Goal: Task Accomplishment & Management: Complete application form

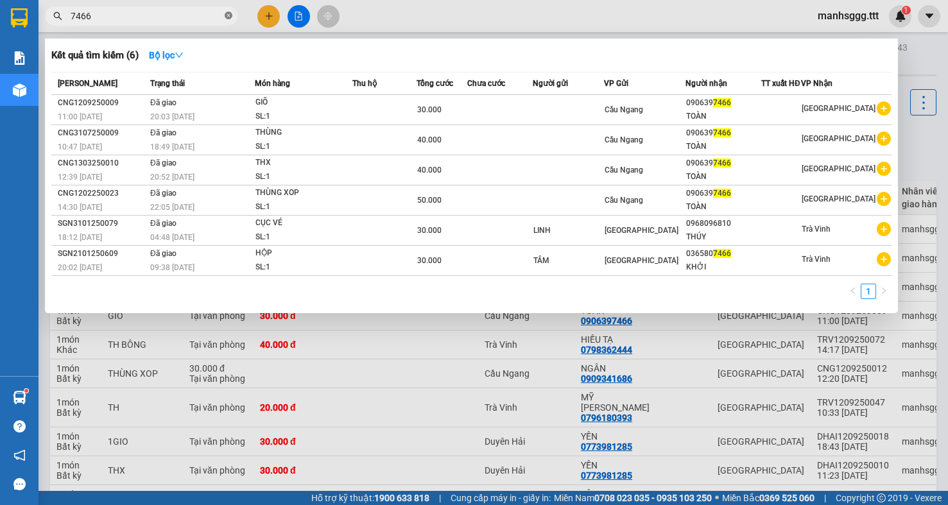
click at [231, 19] on icon "close-circle" at bounding box center [229, 16] width 8 height 8
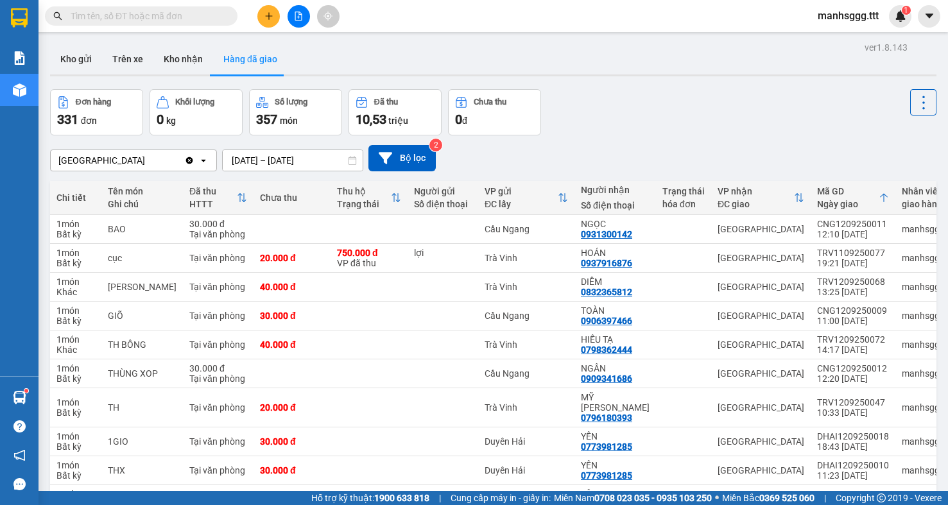
click at [185, 22] on input "text" at bounding box center [147, 16] width 152 height 14
click at [104, 23] on span at bounding box center [141, 15] width 193 height 19
click at [106, 19] on input "text" at bounding box center [147, 16] width 152 height 14
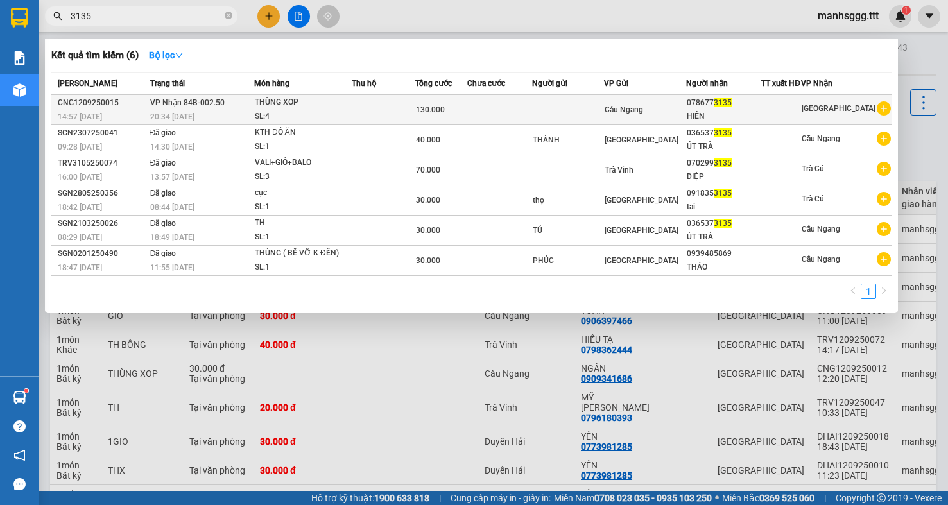
type input "3135"
click at [467, 125] on td "130.000" at bounding box center [441, 110] width 52 height 30
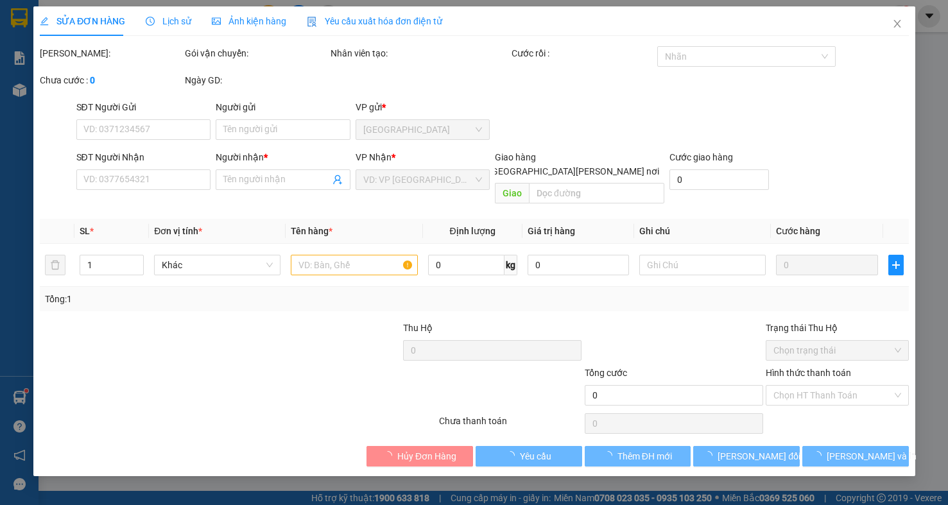
type input "0786773135"
type input "HIỀN"
type input "130.000"
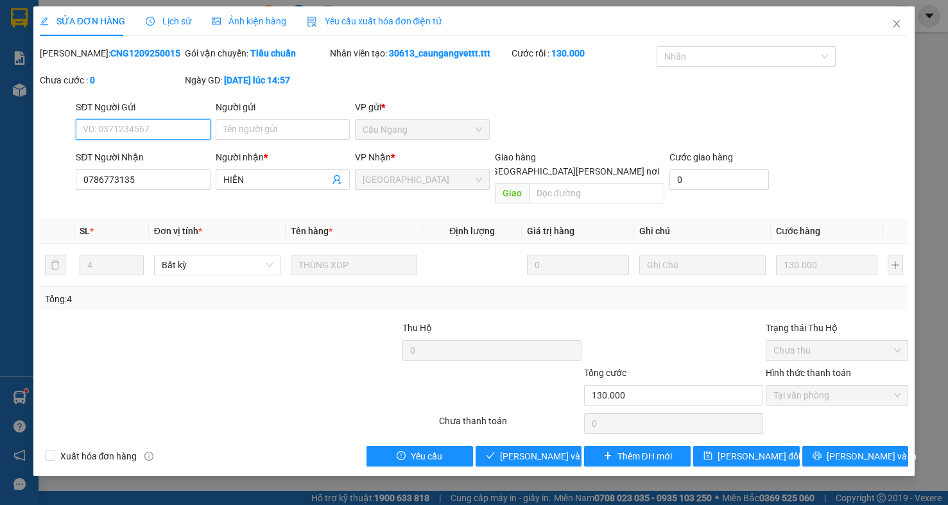
click at [793, 389] on span "Tại văn phòng" at bounding box center [837, 395] width 127 height 19
click at [550, 450] on span "[PERSON_NAME] và [PERSON_NAME] hàng" at bounding box center [586, 457] width 173 height 14
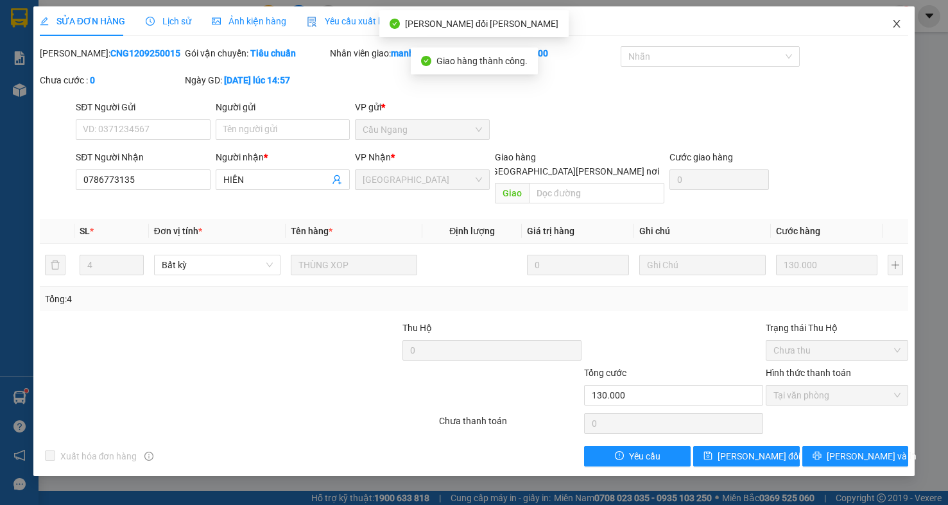
drag, startPoint x: 896, startPoint y: 19, endPoint x: 310, endPoint y: 17, distance: 586.3
click at [896, 19] on span "Close" at bounding box center [897, 24] width 36 height 36
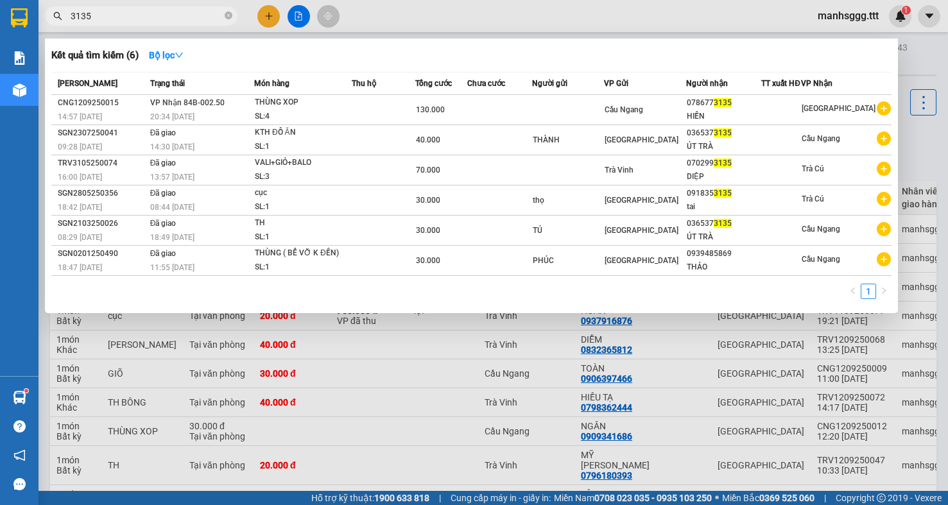
click at [232, 17] on span "3135" at bounding box center [141, 15] width 193 height 19
click at [232, 13] on icon "close-circle" at bounding box center [229, 16] width 8 height 8
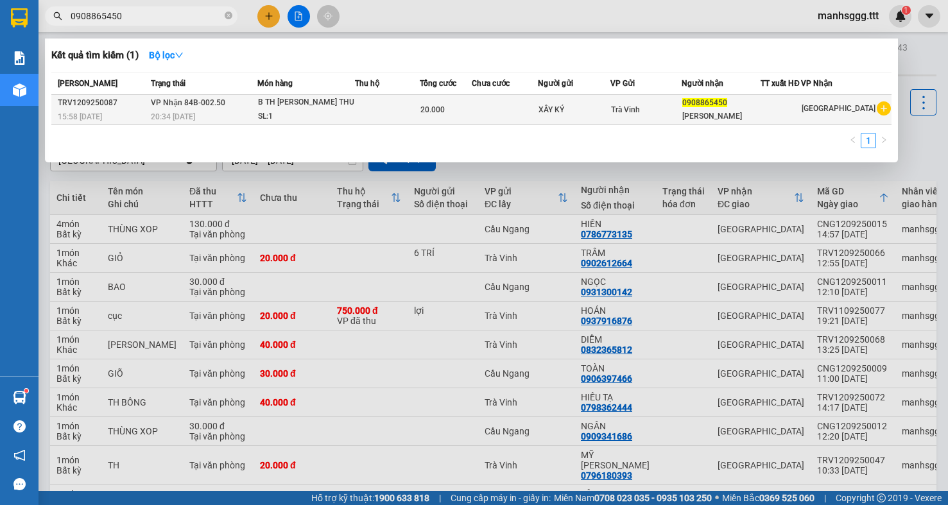
type input "0908865450"
click at [490, 108] on td at bounding box center [505, 110] width 66 height 30
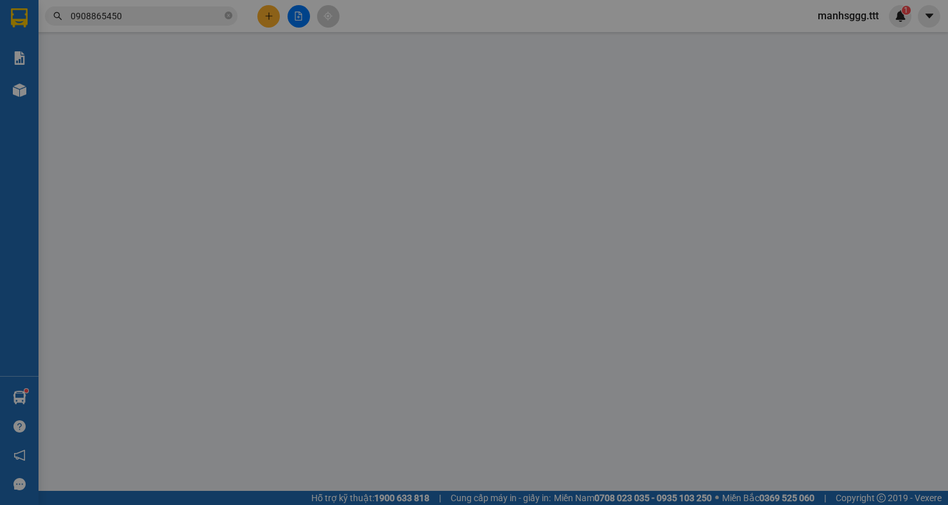
type input "XÂY KÝ"
type input "0908865450"
type input "[PERSON_NAME]"
type input "20.000"
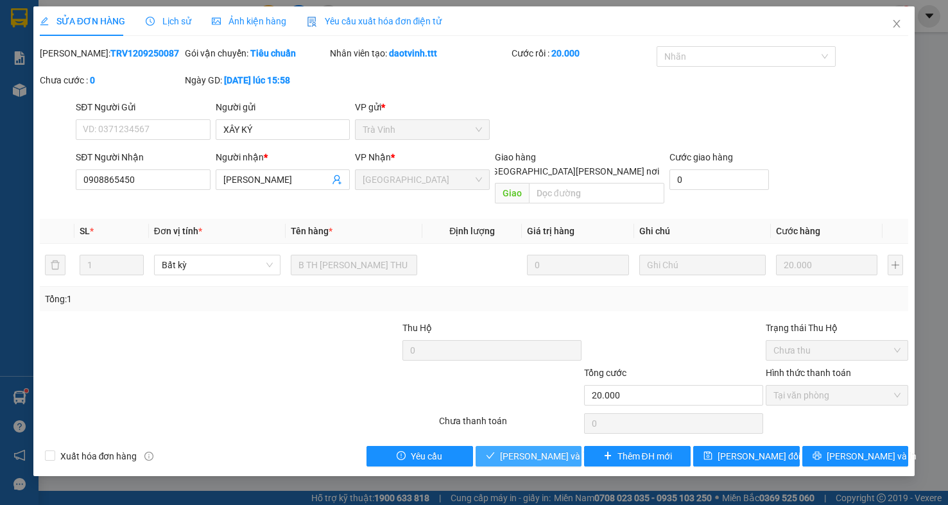
click at [515, 452] on button "[PERSON_NAME] và [PERSON_NAME] hàng" at bounding box center [529, 456] width 107 height 21
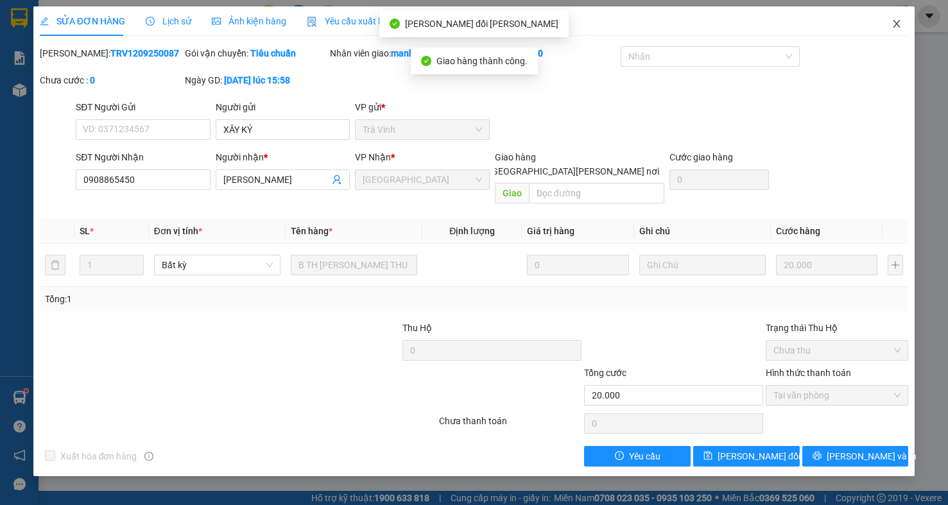
click at [899, 26] on icon "close" at bounding box center [897, 24] width 10 height 10
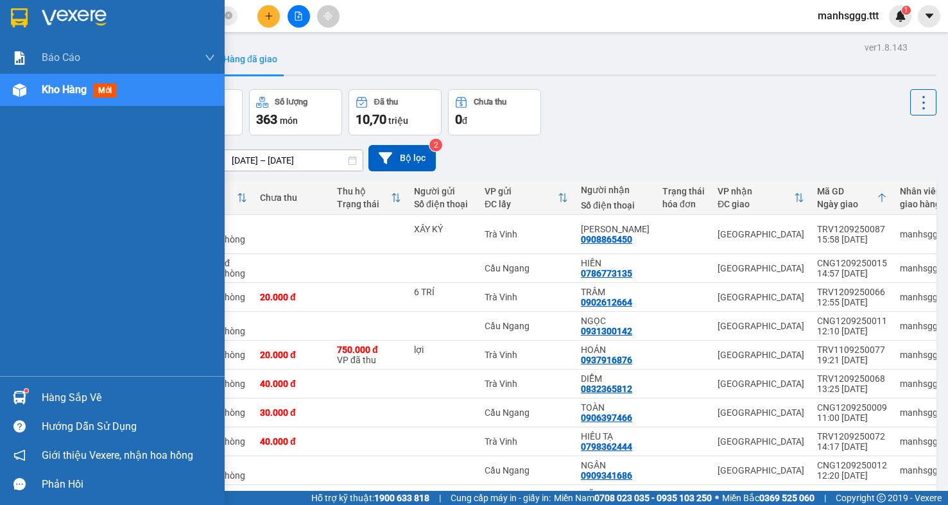
click at [33, 400] on div "Hàng sắp về" at bounding box center [112, 397] width 225 height 29
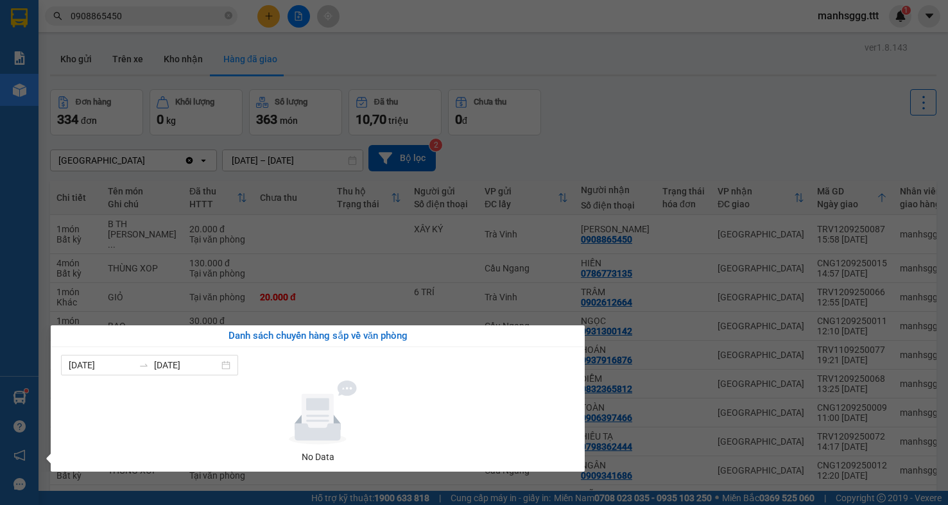
click at [34, 253] on div "[PERSON_NAME] [PERSON_NAME] 1: [PERSON_NAME] dòng [PERSON_NAME] [PERSON_NAME] (…" at bounding box center [19, 252] width 39 height 505
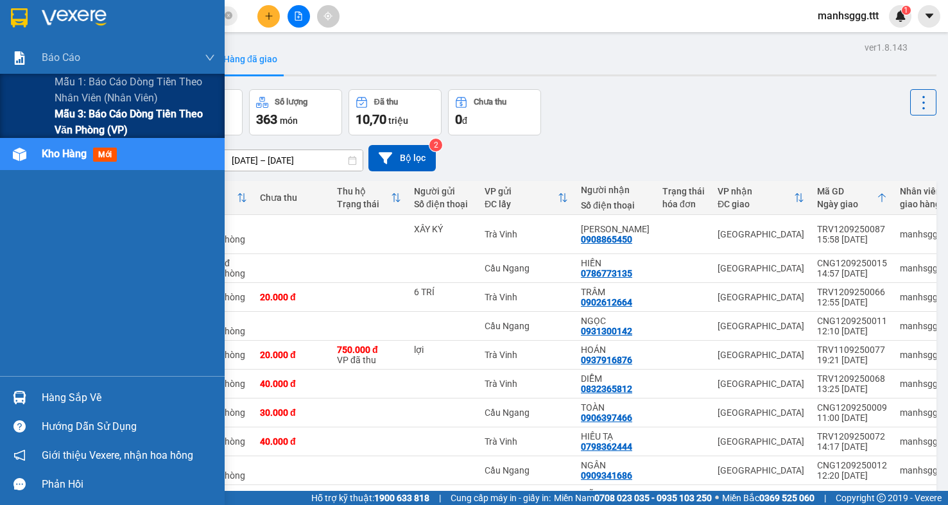
click at [78, 119] on span "Mẫu 3: Báo cáo dòng tiền theo văn phòng (VP)" at bounding box center [135, 122] width 161 height 32
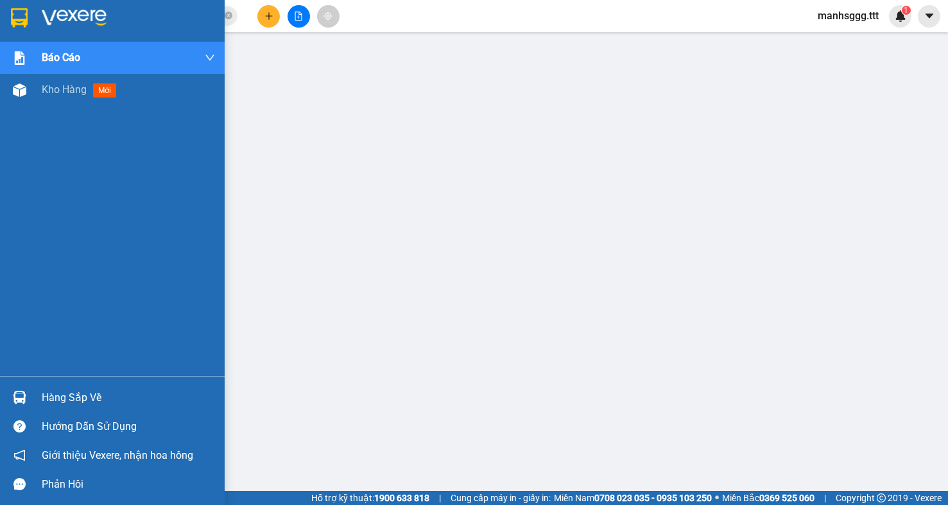
click at [58, 396] on div "Hàng sắp về" at bounding box center [128, 398] width 173 height 19
click at [34, 94] on div "Kho hàng mới" at bounding box center [112, 90] width 225 height 32
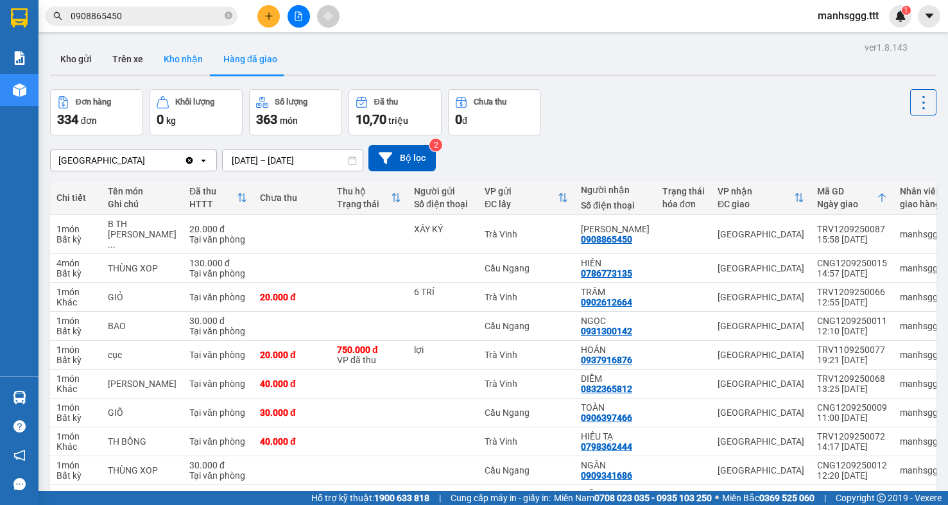
click at [173, 60] on button "Kho nhận" at bounding box center [183, 59] width 60 height 31
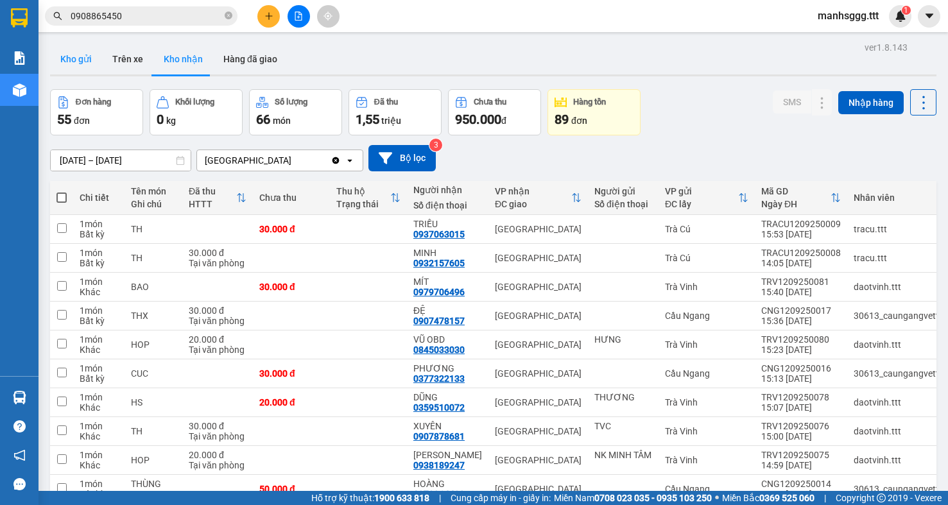
click at [75, 57] on button "Kho gửi" at bounding box center [76, 59] width 52 height 31
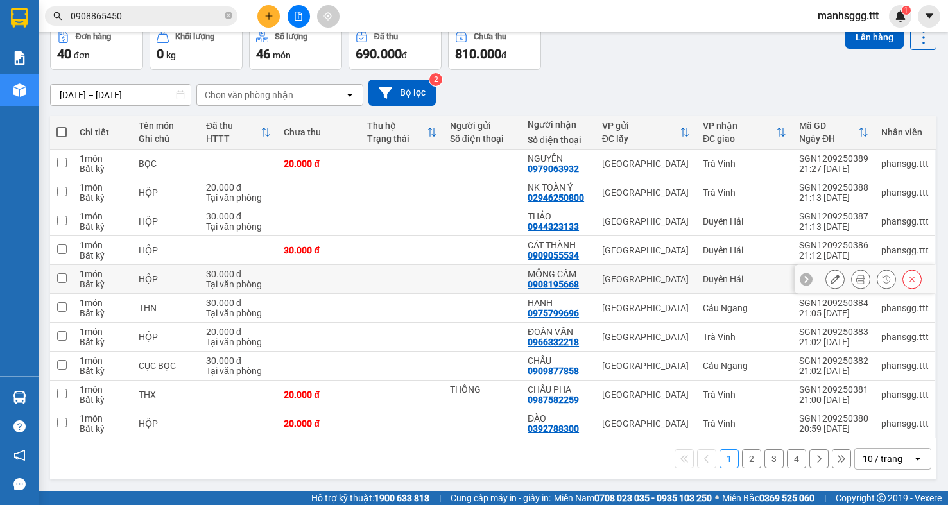
scroll to position [71, 0]
click at [742, 463] on button "2" at bounding box center [751, 459] width 19 height 19
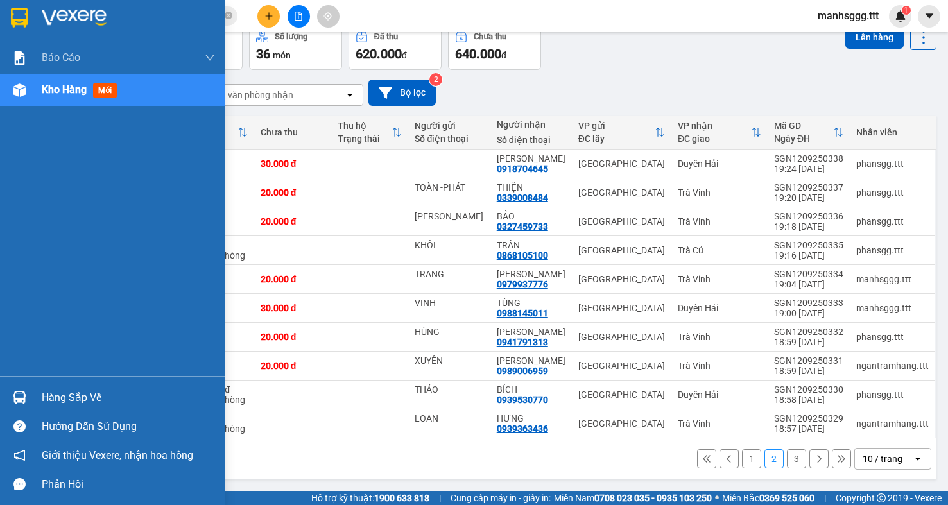
click at [57, 402] on div "Hàng sắp về" at bounding box center [128, 398] width 173 height 19
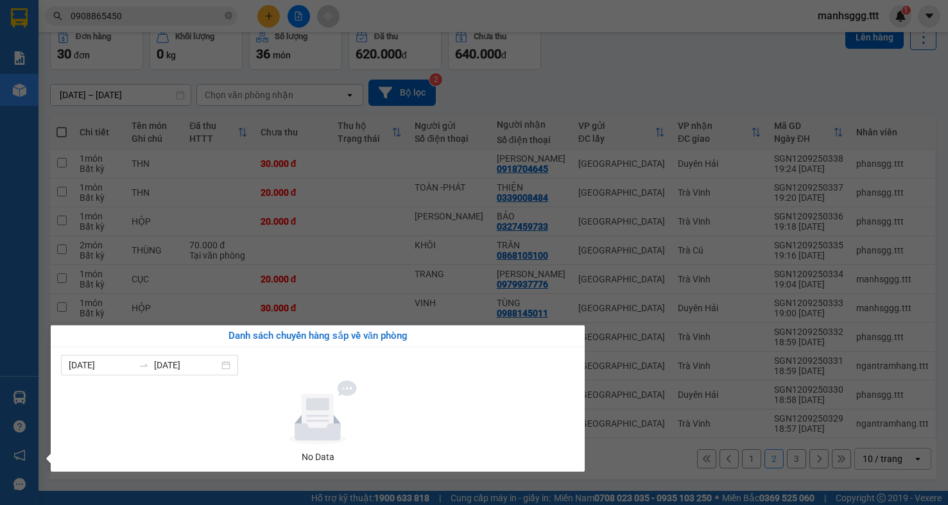
click at [516, 259] on section "Kết quả [PERSON_NAME] ( 1 ) Bộ lọc Mã ĐH Trạng thái Món hàng Thu hộ [PERSON_NAM…" at bounding box center [474, 252] width 948 height 505
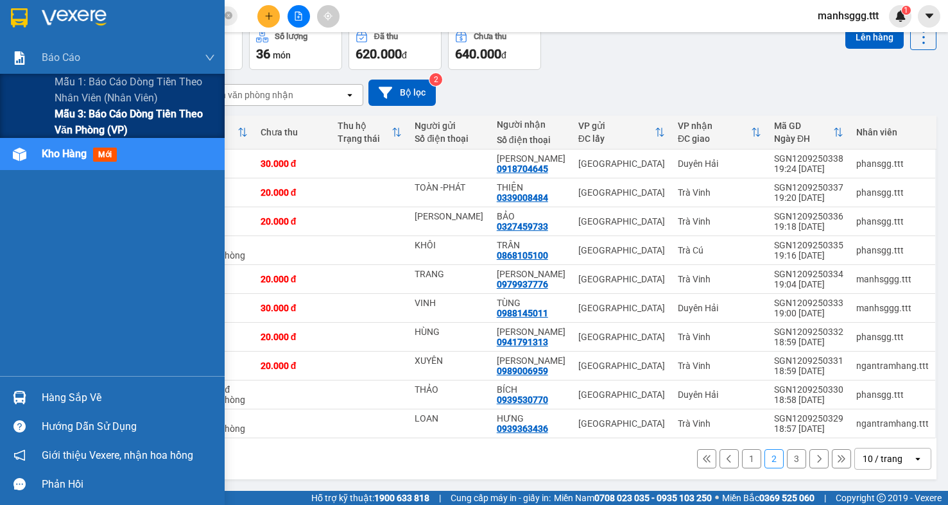
click at [66, 130] on span "Mẫu 3: Báo cáo dòng tiền theo văn phòng (VP)" at bounding box center [135, 122] width 161 height 32
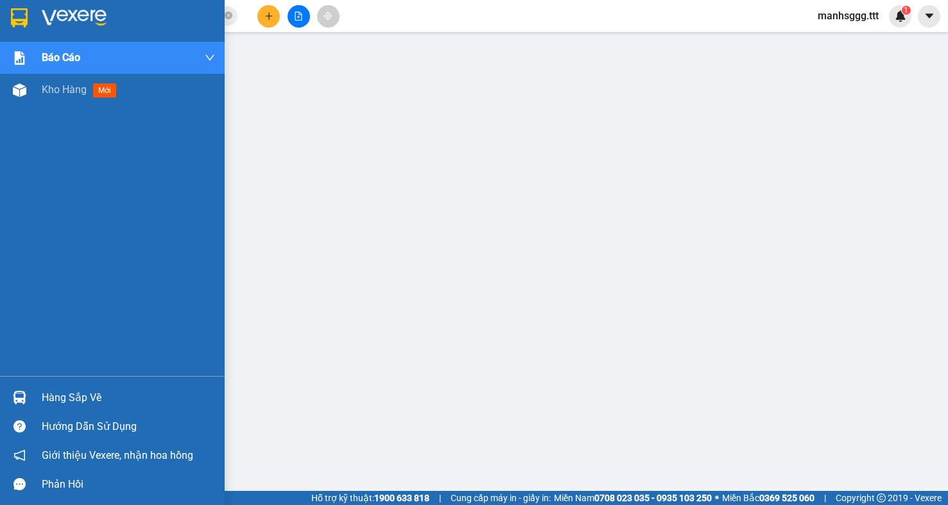
click at [72, 401] on div "Hàng sắp về" at bounding box center [128, 398] width 173 height 19
click at [37, 94] on div "Kho hàng mới" at bounding box center [112, 90] width 225 height 32
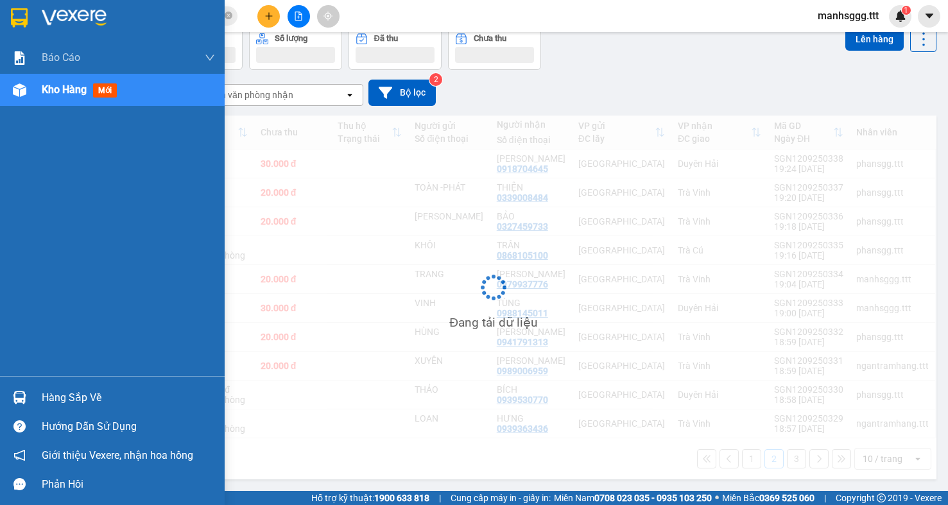
scroll to position [59, 0]
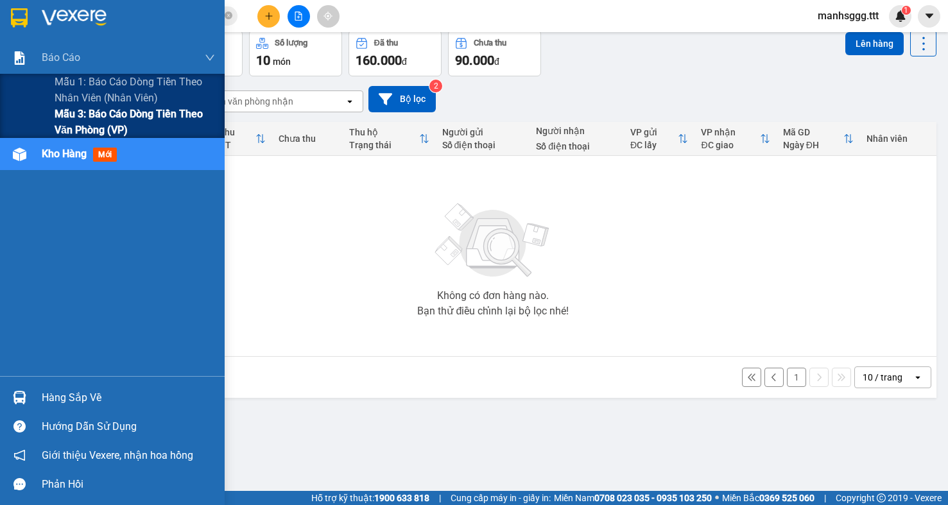
click at [75, 125] on span "Mẫu 3: Báo cáo dòng tiền theo văn phòng (VP)" at bounding box center [135, 122] width 161 height 32
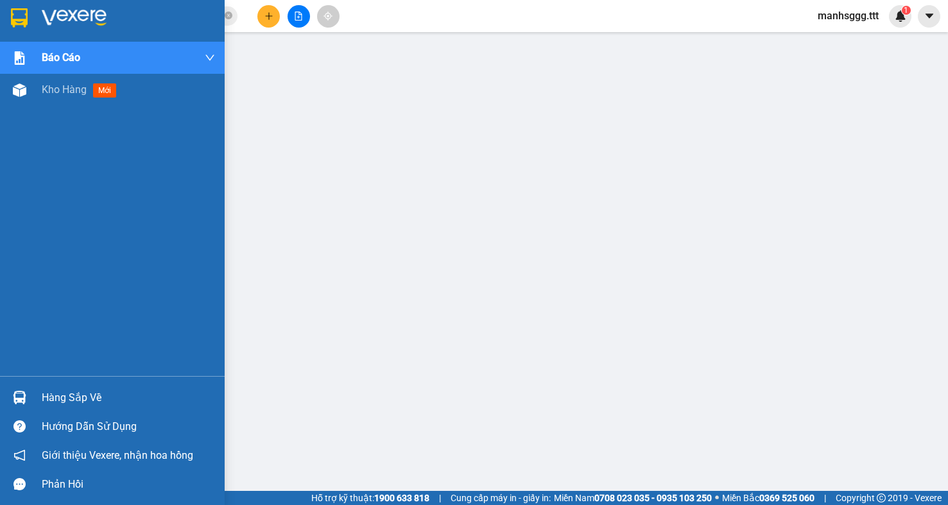
click at [15, 405] on div at bounding box center [19, 398] width 22 height 22
click at [71, 94] on span "Kho hàng" at bounding box center [64, 89] width 45 height 12
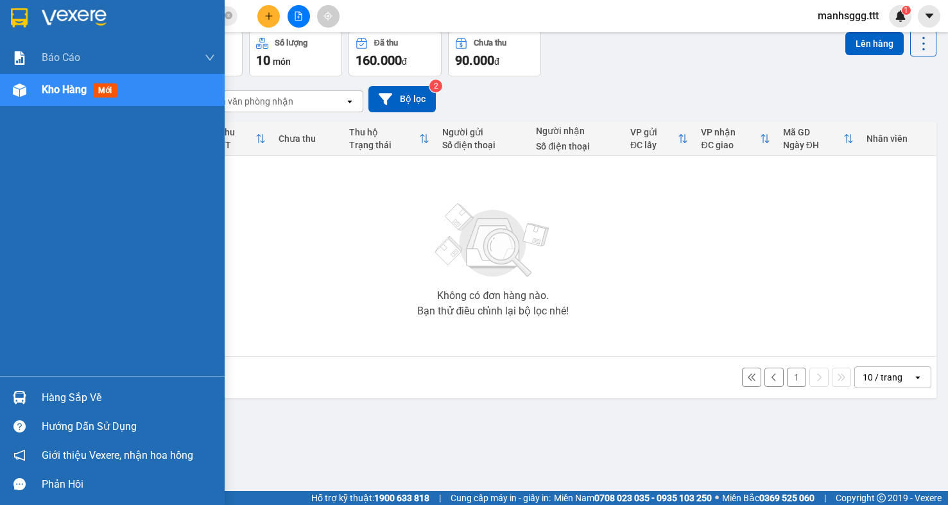
click at [36, 397] on div "Hàng sắp về" at bounding box center [112, 397] width 225 height 29
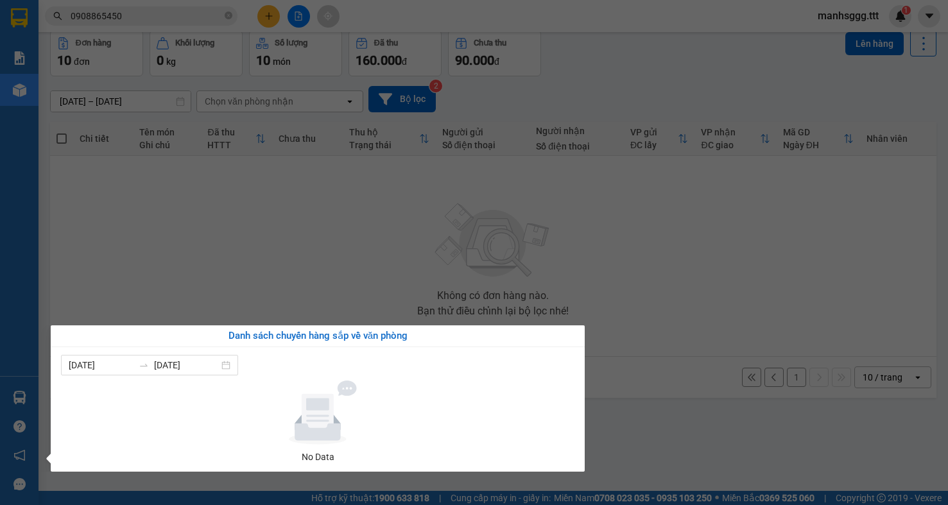
click at [159, 254] on section "Kết quả [PERSON_NAME] ( 1 ) Bộ lọc Mã ĐH Trạng thái Món hàng Thu hộ [PERSON_NAM…" at bounding box center [474, 252] width 948 height 505
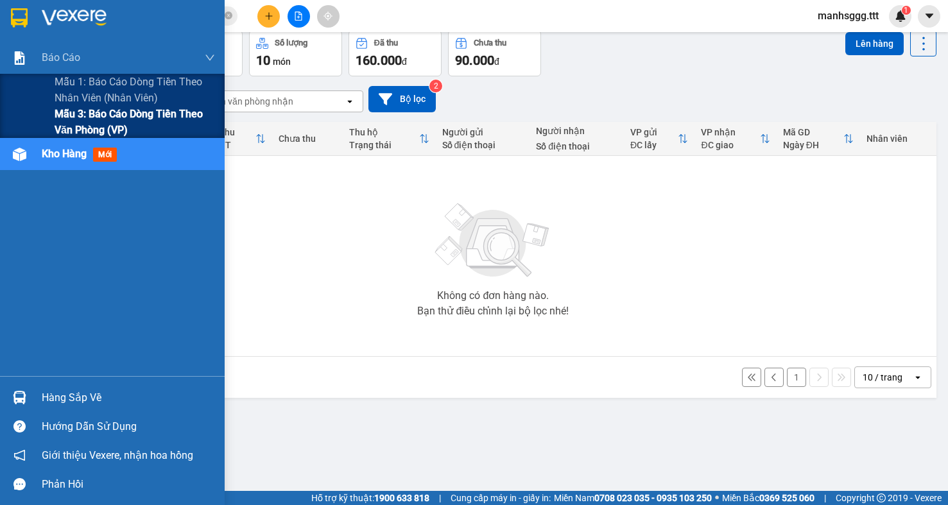
click at [80, 134] on span "Mẫu 3: Báo cáo dòng tiền theo văn phòng (VP)" at bounding box center [135, 122] width 161 height 32
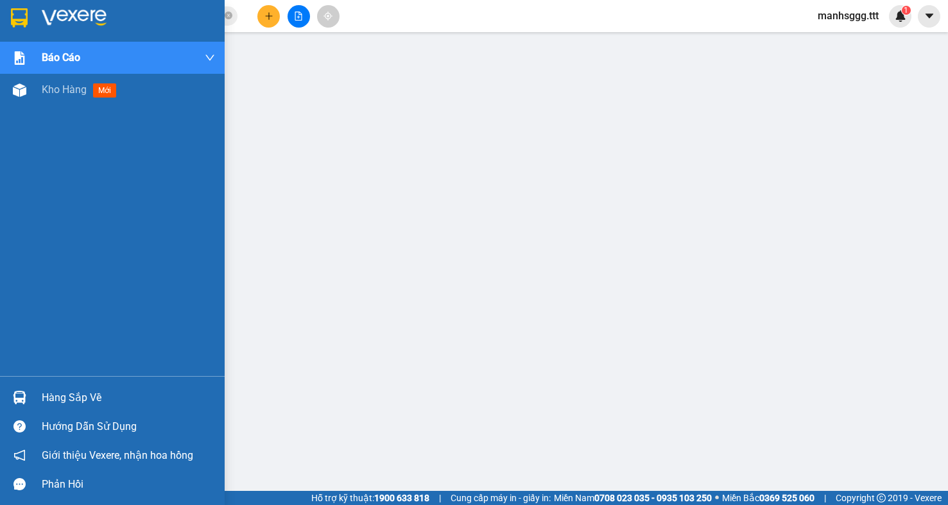
click at [50, 403] on div "Hàng sắp về" at bounding box center [128, 398] width 173 height 19
drag, startPoint x: 23, startPoint y: 258, endPoint x: 52, endPoint y: 155, distance: 106.1
click at [23, 256] on div "[PERSON_NAME] [PERSON_NAME] 1: [PERSON_NAME] dòng [PERSON_NAME] [PERSON_NAME] (…" at bounding box center [112, 252] width 225 height 505
click at [48, 89] on span "Kho hàng" at bounding box center [64, 89] width 45 height 12
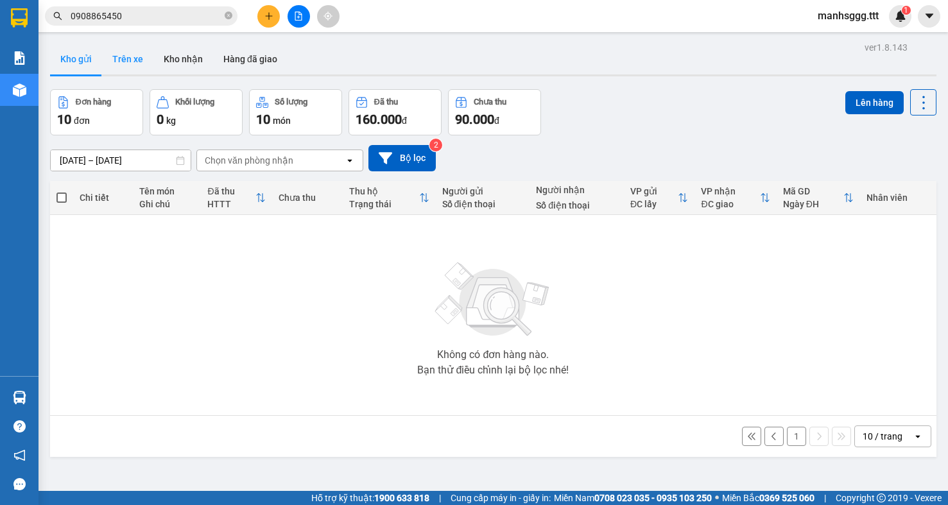
click at [145, 53] on button "Trên xe" at bounding box center [127, 59] width 51 height 31
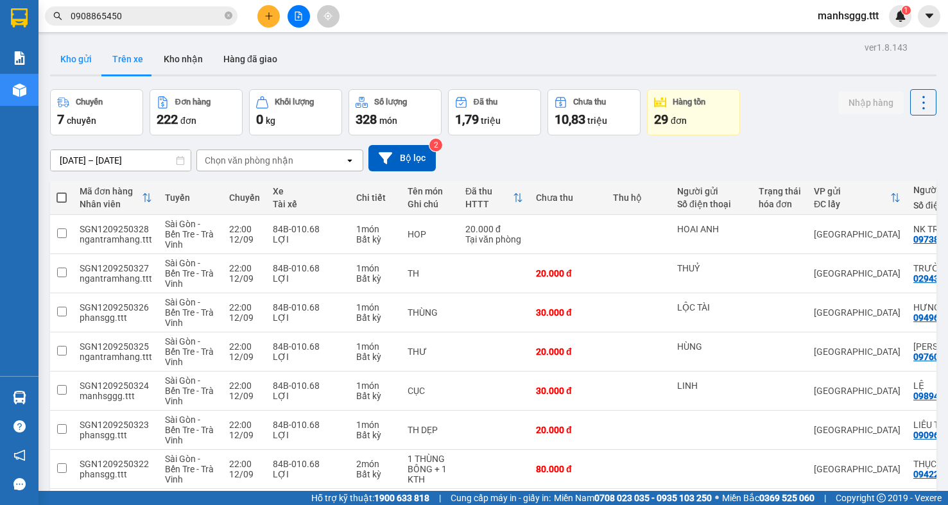
click at [78, 66] on button "Kho gửi" at bounding box center [76, 59] width 52 height 31
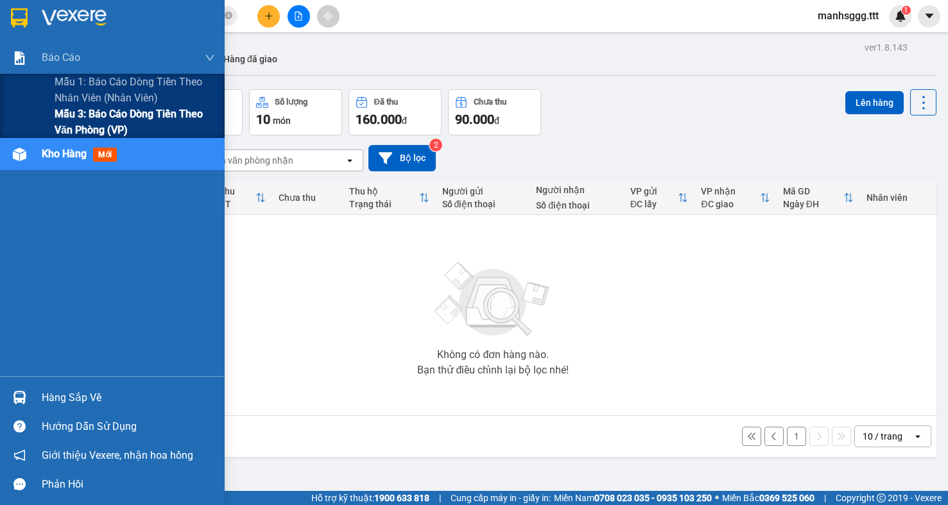
click at [62, 118] on span "Mẫu 3: Báo cáo dòng tiền theo văn phòng (VP)" at bounding box center [135, 122] width 161 height 32
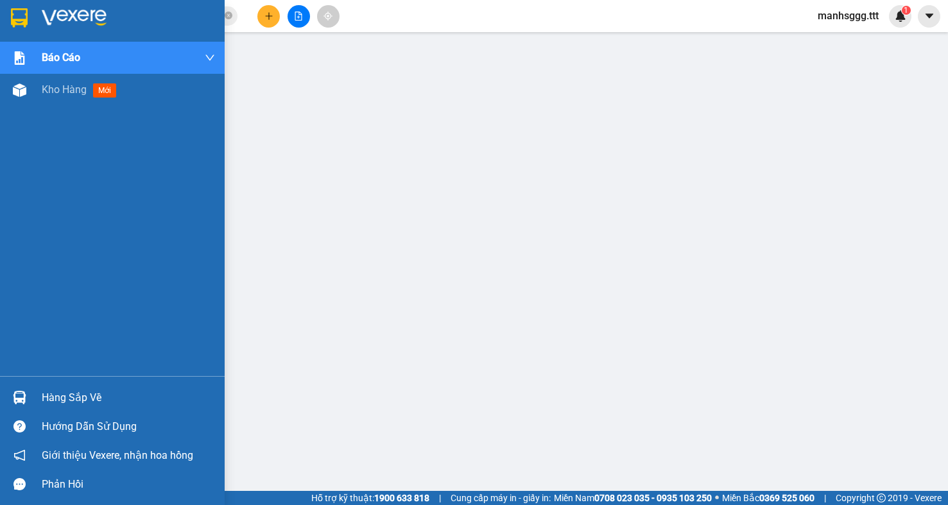
click at [25, 399] on img at bounding box center [19, 397] width 13 height 13
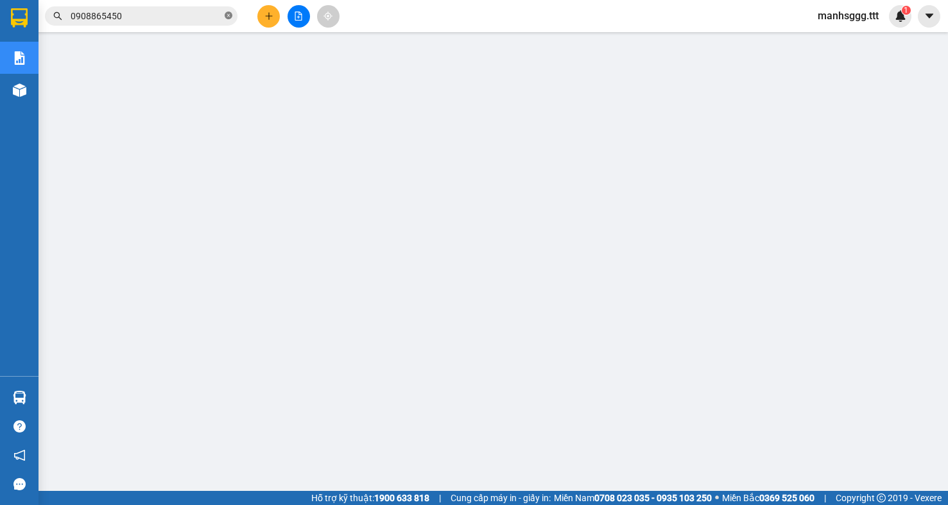
click at [229, 19] on icon "close-circle" at bounding box center [229, 16] width 8 height 8
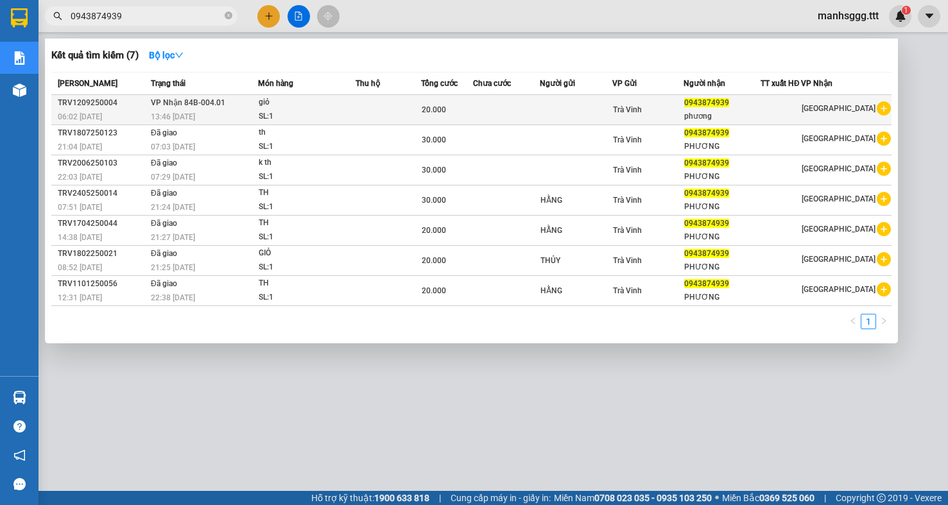
type input "0943874939"
click at [380, 115] on td at bounding box center [389, 110] width 66 height 30
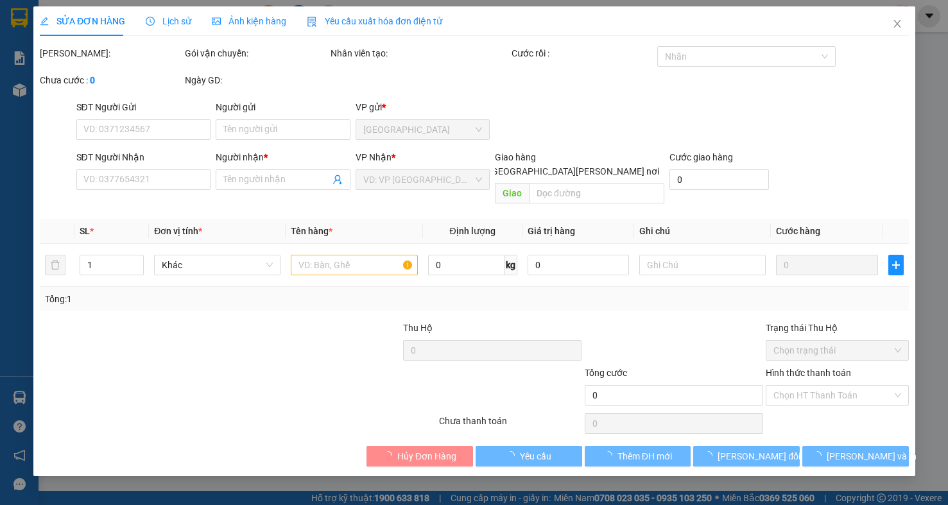
type input "0943874939"
type input "phương"
type input "20.000"
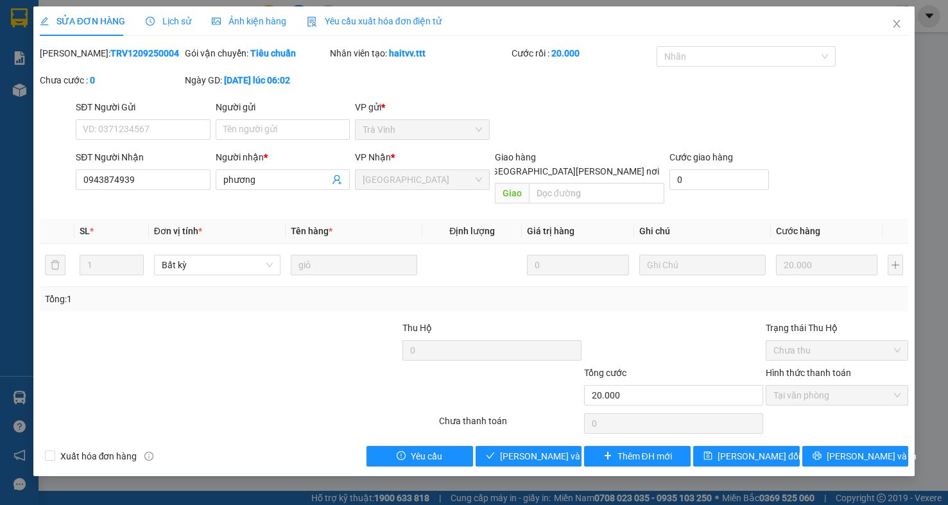
click at [274, 341] on div at bounding box center [311, 343] width 182 height 45
click at [537, 450] on span "[PERSON_NAME] và [PERSON_NAME] hàng" at bounding box center [586, 457] width 173 height 14
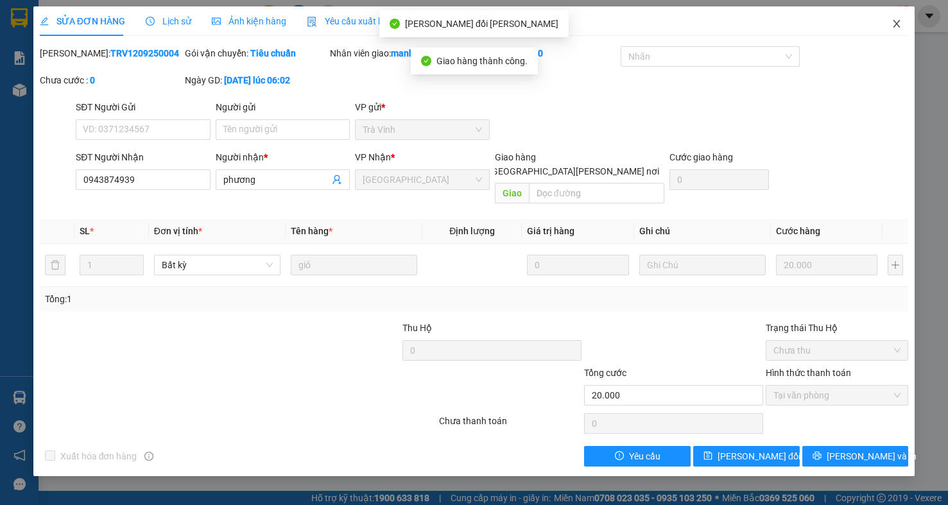
click at [894, 30] on span "Close" at bounding box center [897, 24] width 36 height 36
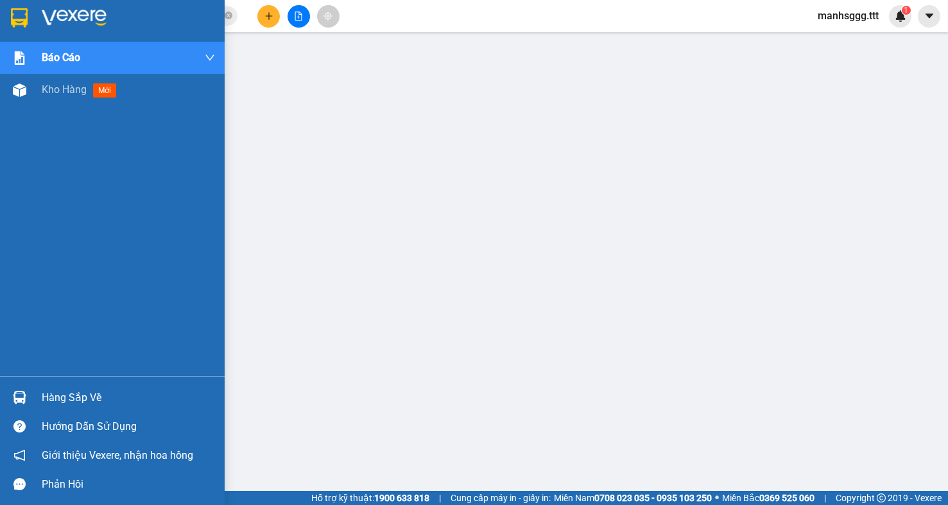
click at [74, 400] on div "Hàng sắp về" at bounding box center [128, 398] width 173 height 19
click at [65, 92] on span "Kho hàng" at bounding box center [64, 89] width 45 height 12
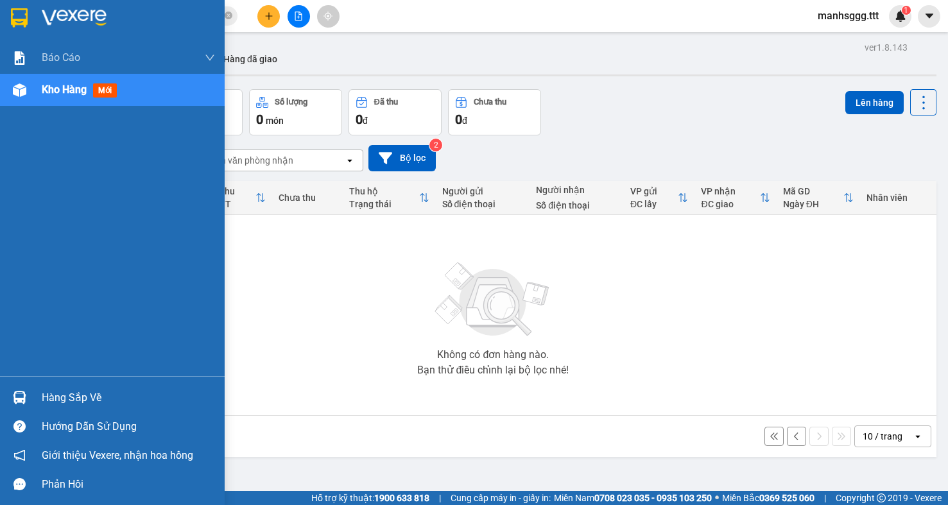
click at [28, 401] on div at bounding box center [19, 398] width 22 height 22
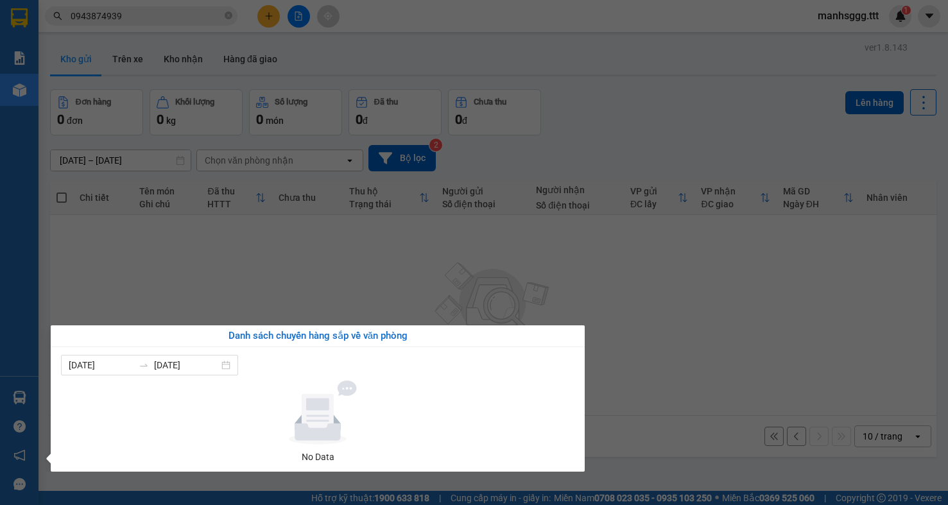
click at [165, 277] on section "Kết quả [PERSON_NAME] ( 7 ) Bộ lọc Mã ĐH Trạng thái Món hàng Thu hộ [PERSON_NAM…" at bounding box center [474, 252] width 948 height 505
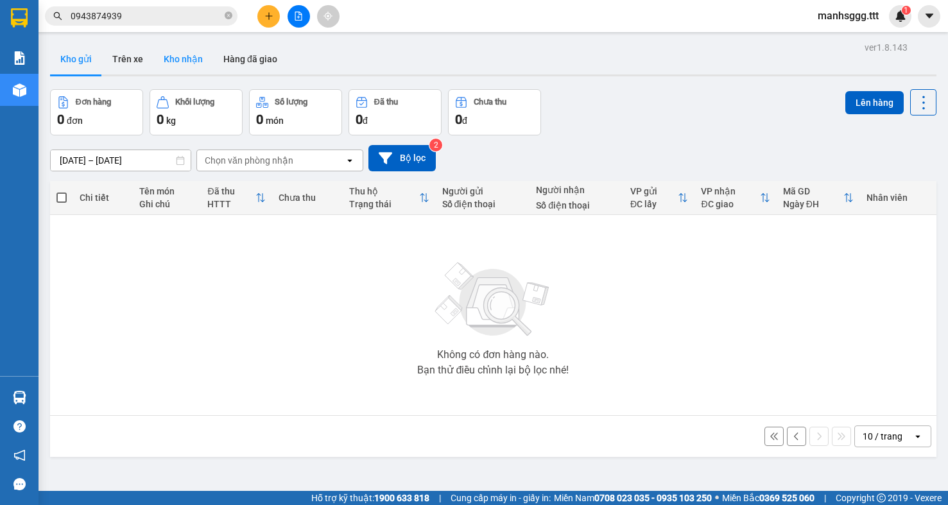
click at [194, 55] on button "Kho nhận" at bounding box center [183, 59] width 60 height 31
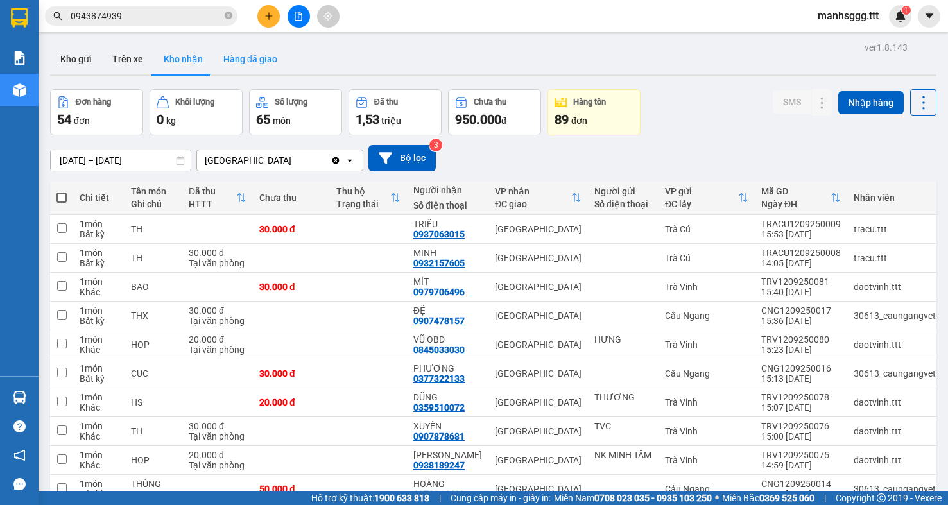
click at [260, 58] on button "Hàng đã giao" at bounding box center [250, 59] width 74 height 31
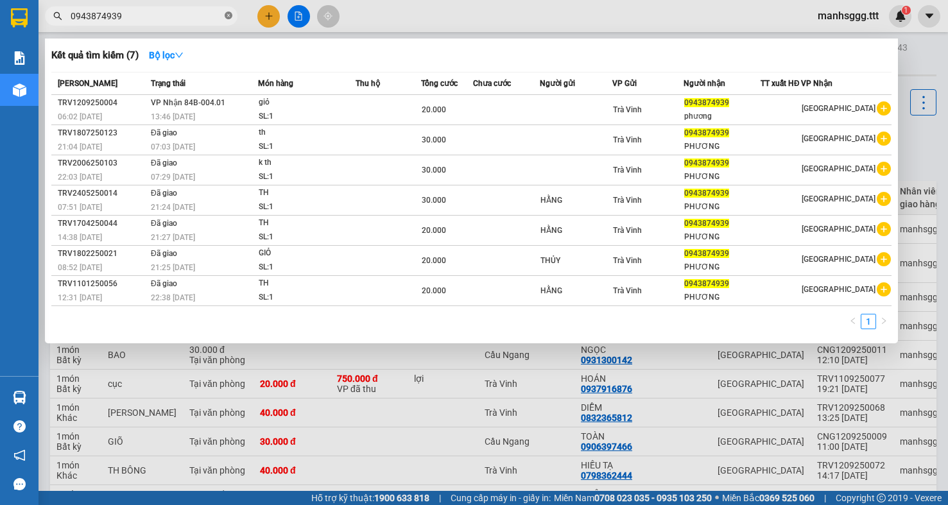
click at [230, 17] on icon "close-circle" at bounding box center [229, 16] width 8 height 8
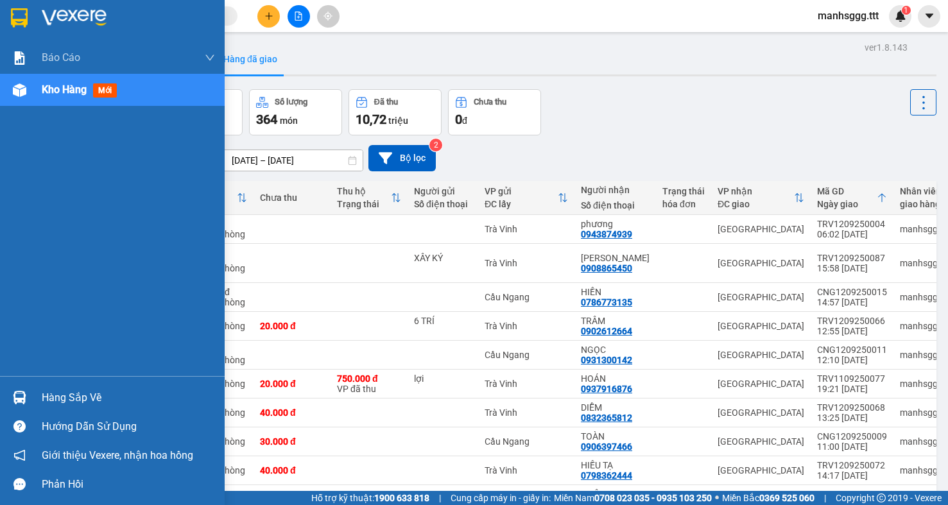
click at [74, 81] on div "Kho hàng mới" at bounding box center [128, 90] width 173 height 32
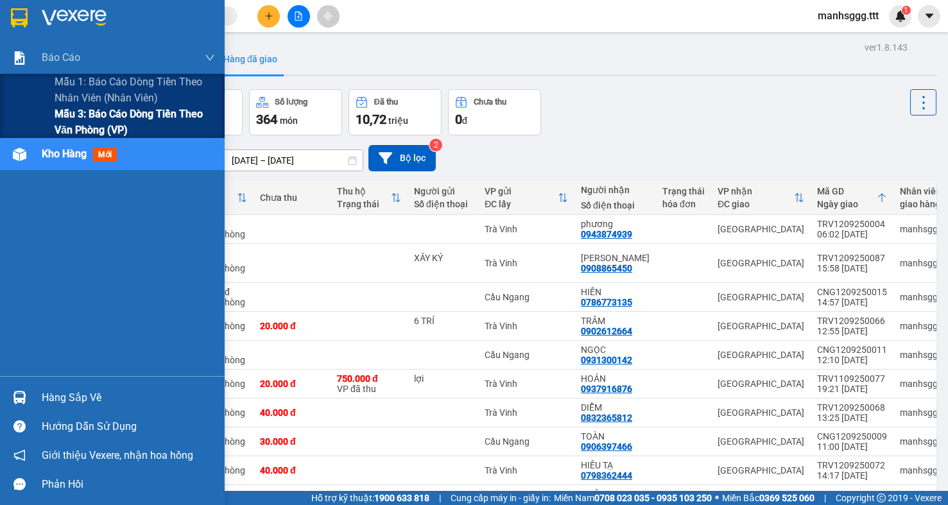
click at [80, 127] on span "Mẫu 3: Báo cáo dòng tiền theo văn phòng (VP)" at bounding box center [135, 122] width 161 height 32
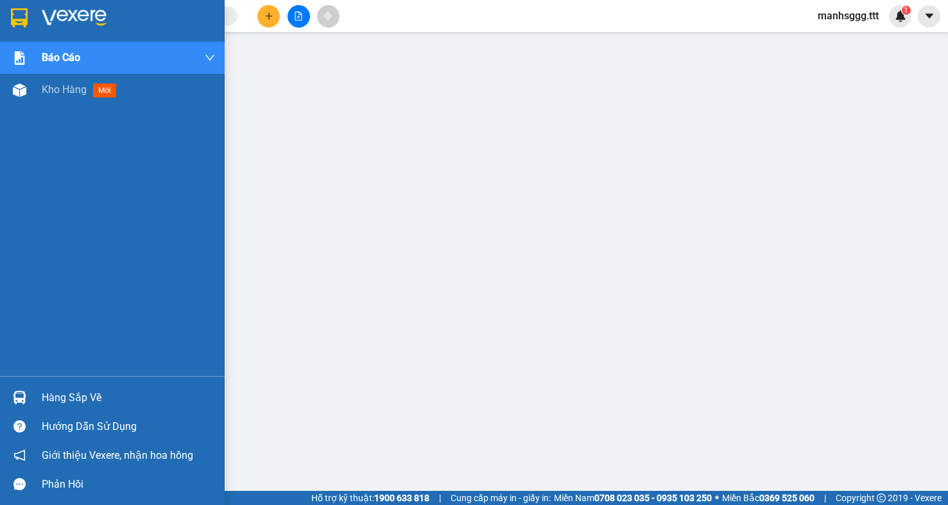
click at [23, 398] on img at bounding box center [19, 397] width 13 height 13
click at [66, 90] on span "Kho hàng" at bounding box center [64, 89] width 45 height 12
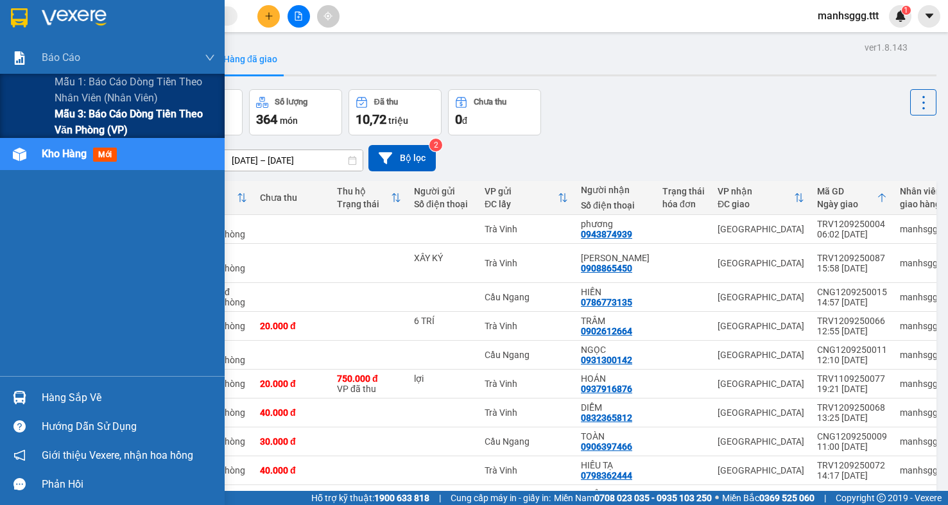
click at [87, 123] on span "Mẫu 3: Báo cáo dòng tiền theo văn phòng (VP)" at bounding box center [135, 122] width 161 height 32
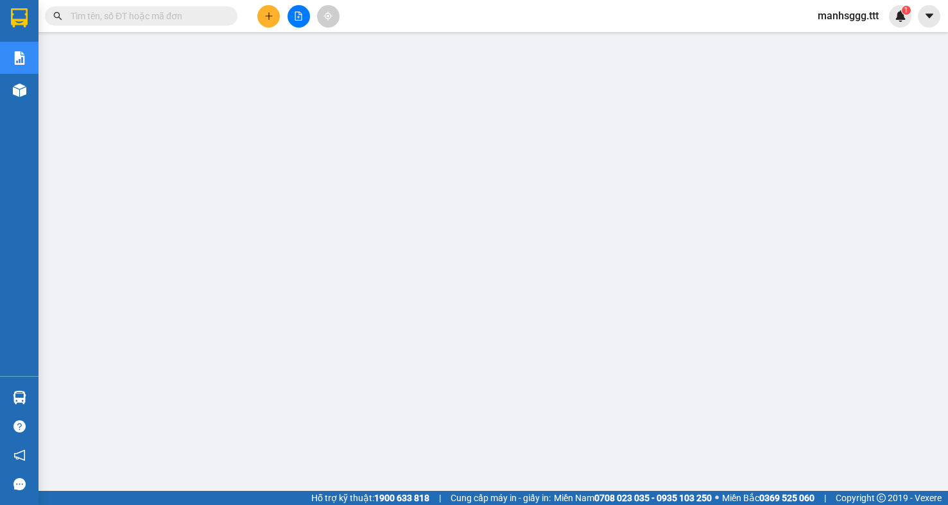
click at [191, 21] on input "text" at bounding box center [147, 16] width 152 height 14
click at [273, 20] on icon "plus" at bounding box center [269, 16] width 9 height 9
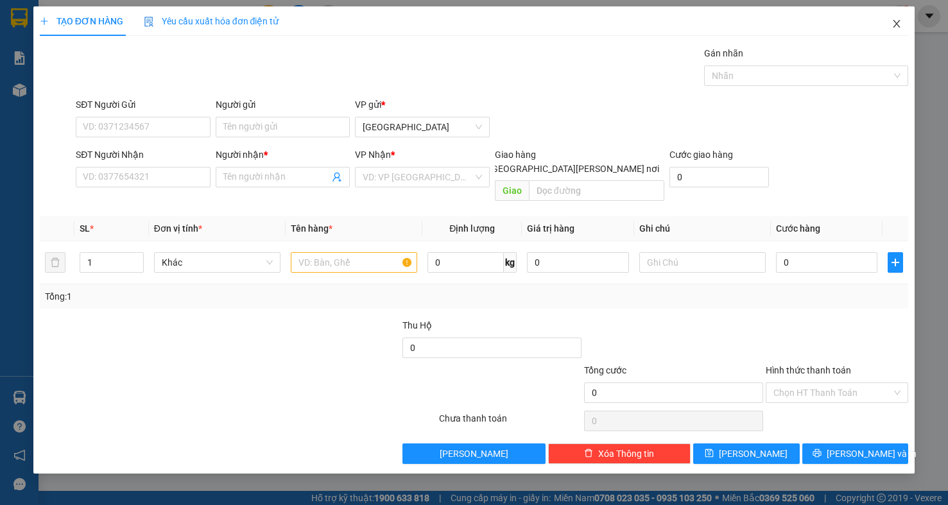
click at [900, 25] on icon "close" at bounding box center [897, 24] width 10 height 10
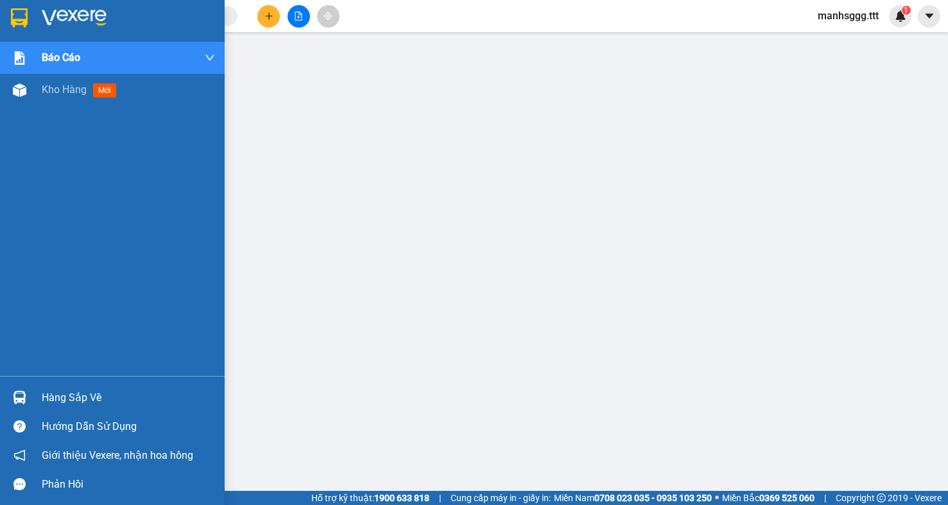
click at [82, 403] on div "Hàng sắp về" at bounding box center [128, 398] width 173 height 19
click at [48, 89] on span "Kho hàng" at bounding box center [64, 89] width 45 height 12
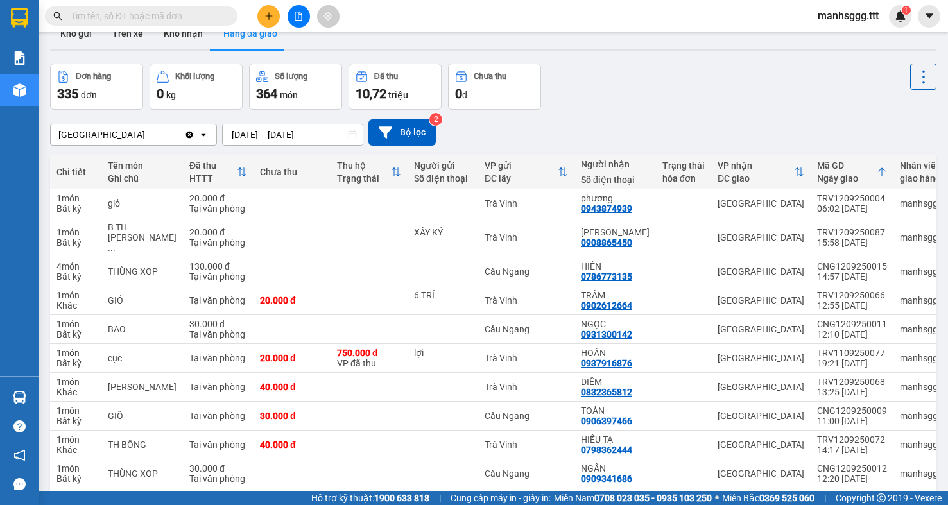
scroll to position [1, 0]
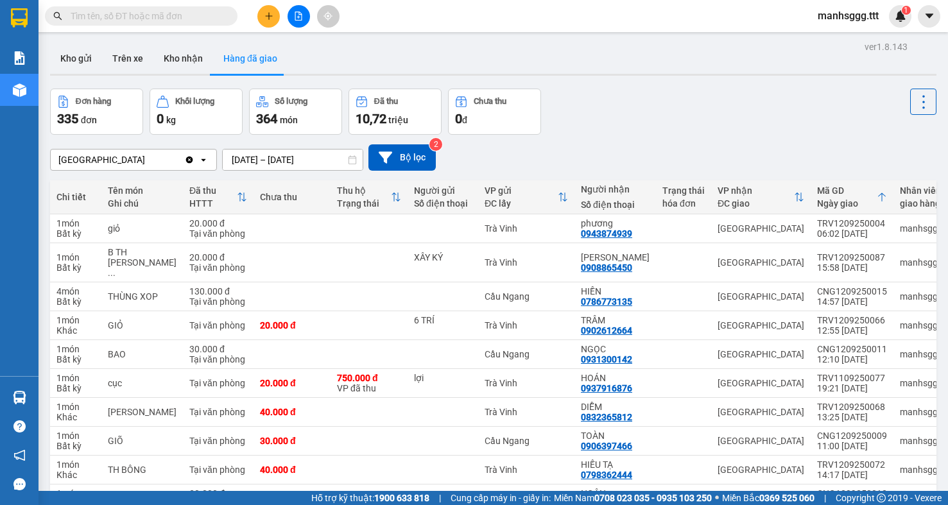
click at [118, 22] on input "text" at bounding box center [147, 16] width 152 height 14
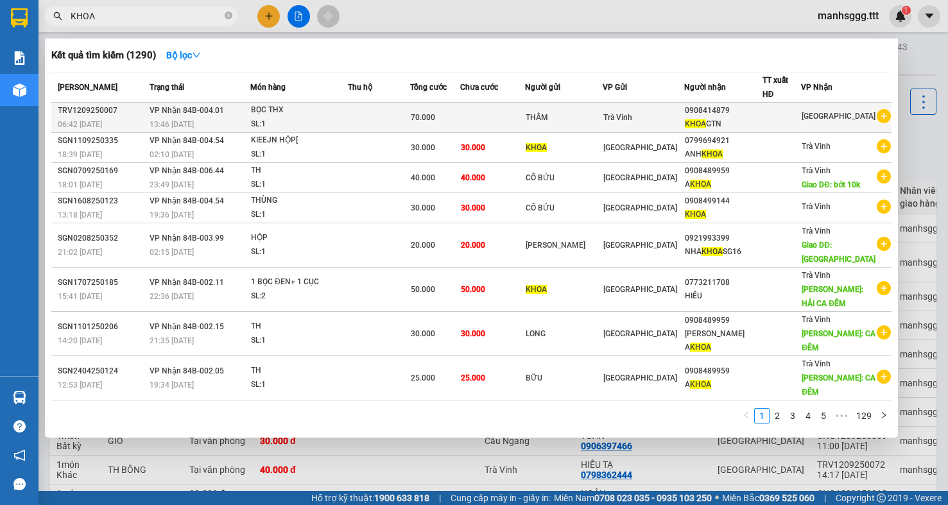
type input "KHOA"
click at [403, 115] on td at bounding box center [379, 118] width 62 height 30
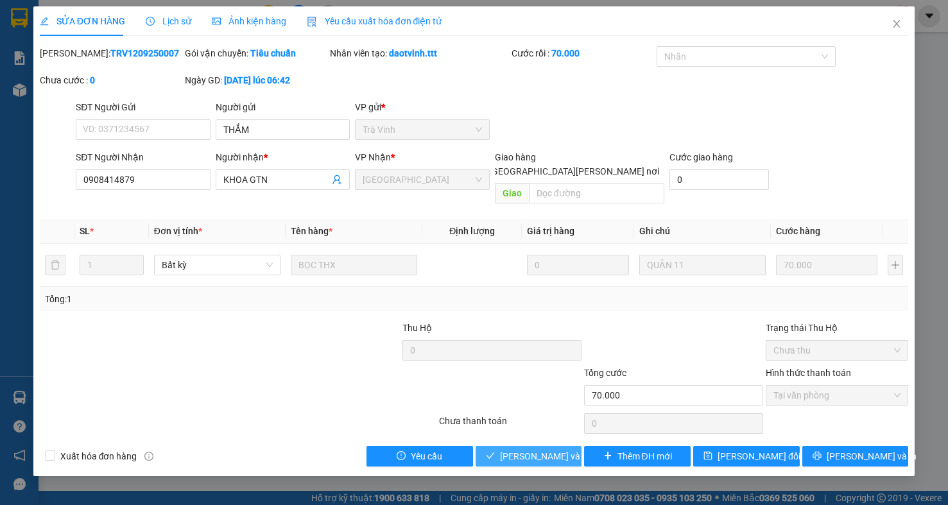
click at [527, 450] on span "[PERSON_NAME] và [PERSON_NAME] hàng" at bounding box center [586, 457] width 173 height 14
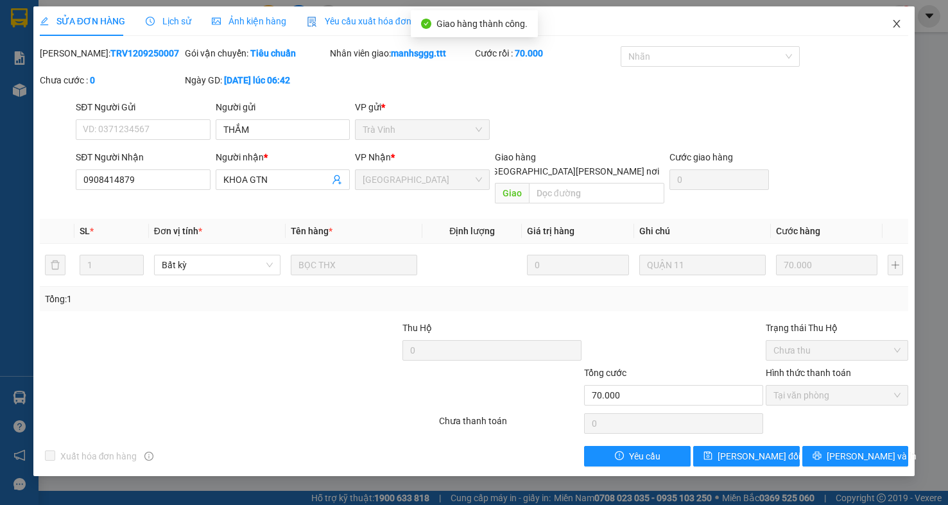
click at [896, 26] on icon "close" at bounding box center [897, 24] width 10 height 10
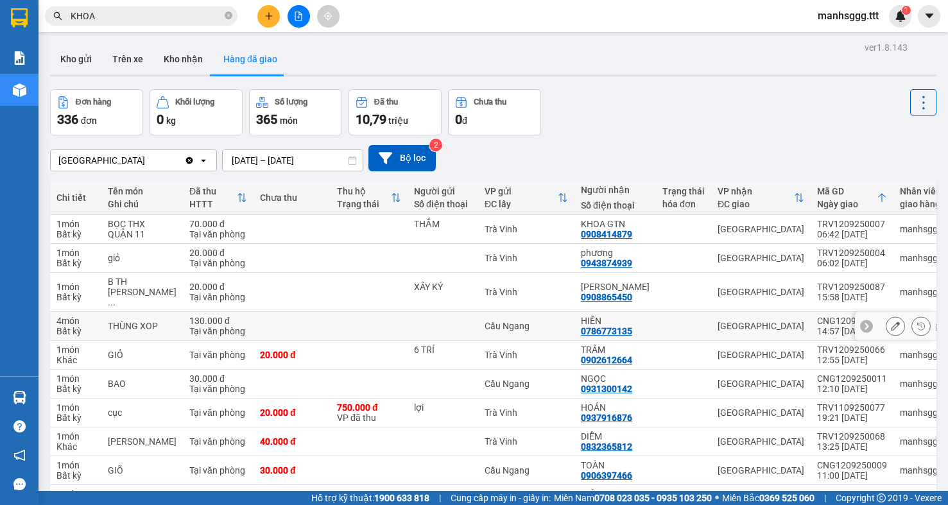
scroll to position [64, 0]
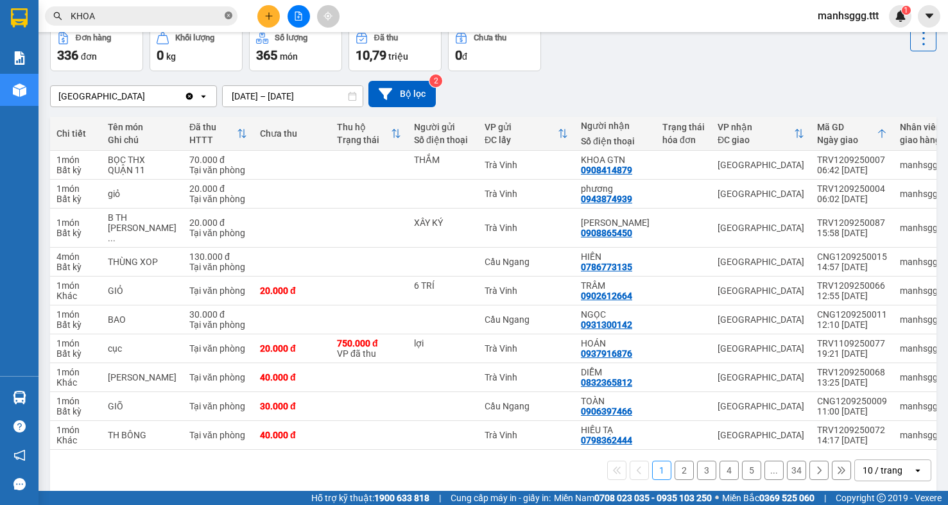
click at [226, 16] on icon "close-circle" at bounding box center [229, 16] width 8 height 8
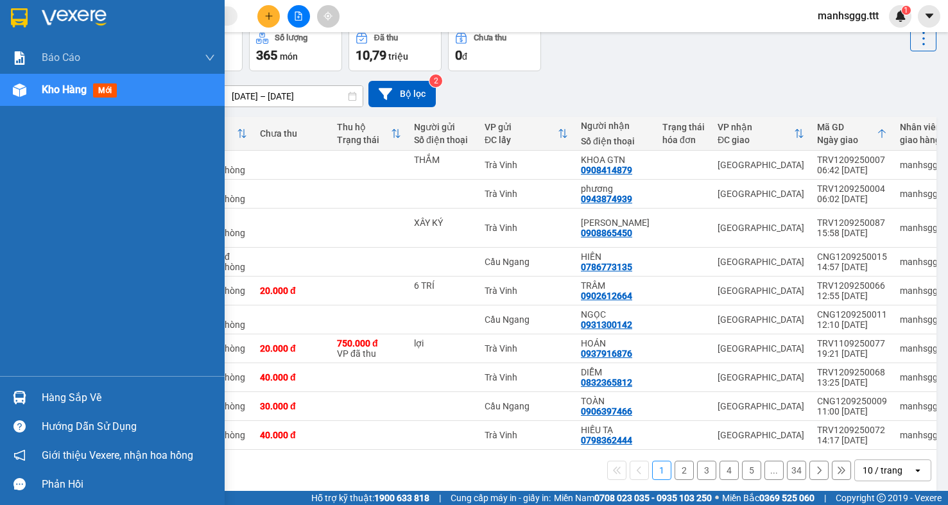
click at [15, 397] on img at bounding box center [19, 397] width 13 height 13
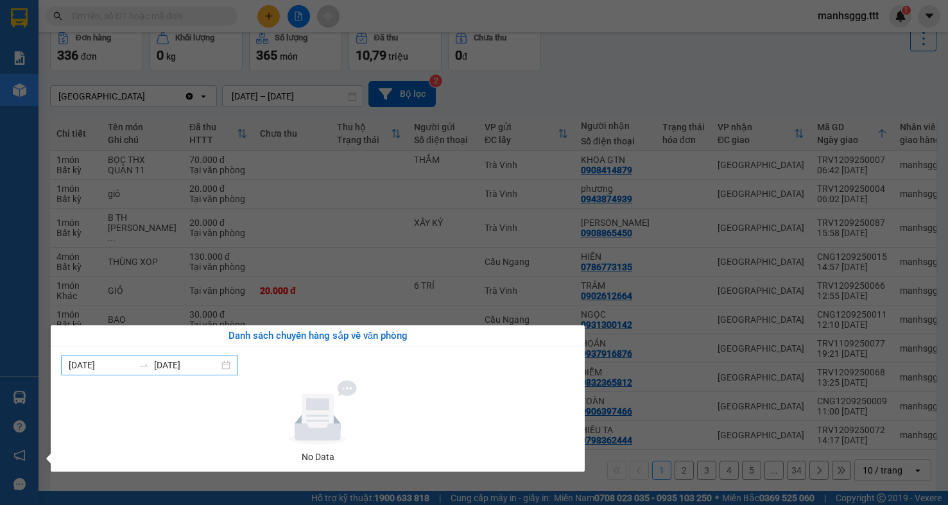
click at [238, 364] on div "[DATE] [DATE]" at bounding box center [149, 365] width 177 height 21
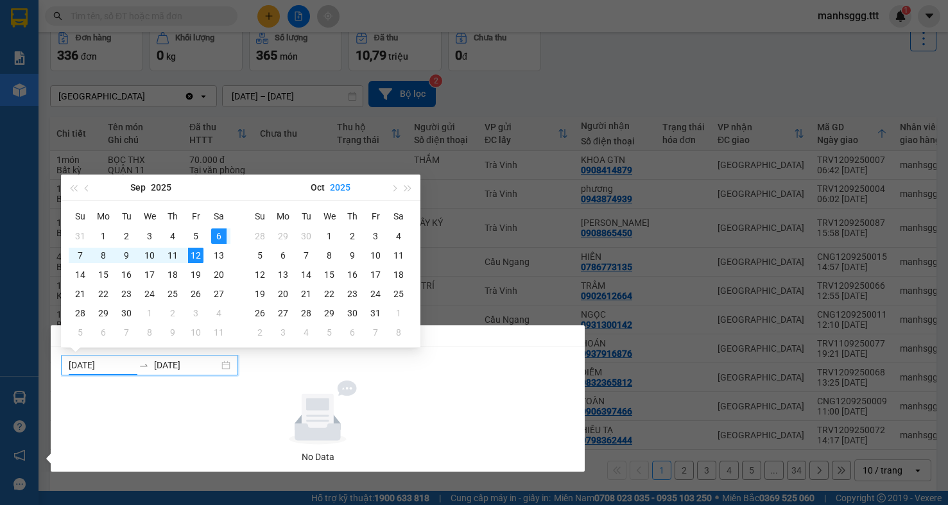
type input "[DATE]"
click at [283, 137] on section "Kết quả [PERSON_NAME] ( 1290 ) Bộ lọc Mã ĐH Trạng thái Món hàng Thu hộ [PERSON_…" at bounding box center [474, 252] width 948 height 505
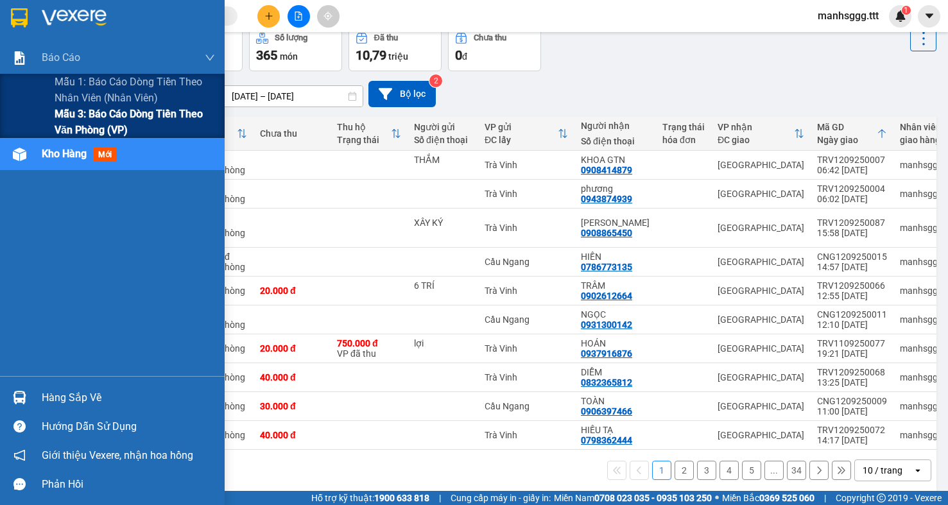
click at [98, 119] on span "Mẫu 3: Báo cáo dòng tiền theo văn phòng (VP)" at bounding box center [135, 122] width 161 height 32
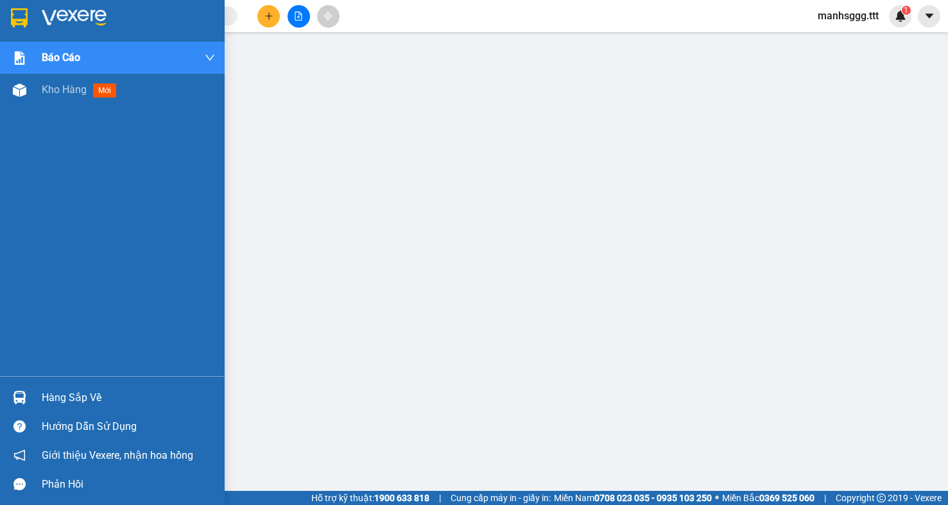
click at [51, 405] on div "Hàng sắp về" at bounding box center [128, 398] width 173 height 19
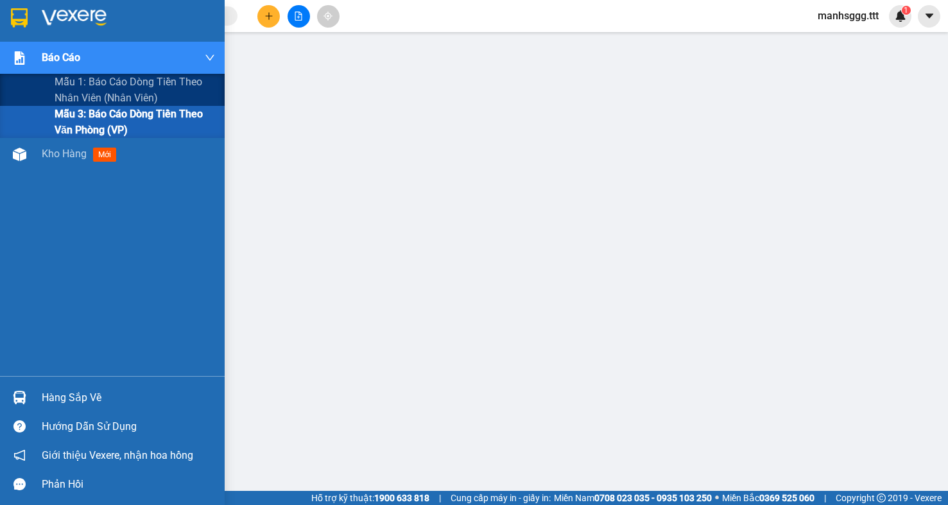
click at [97, 121] on span "Mẫu 3: Báo cáo dòng tiền theo văn phòng (VP)" at bounding box center [135, 122] width 161 height 32
click at [115, 89] on span "Mẫu 1: Báo cáo dòng tiền theo nhân viên (nhân viên)" at bounding box center [135, 90] width 161 height 32
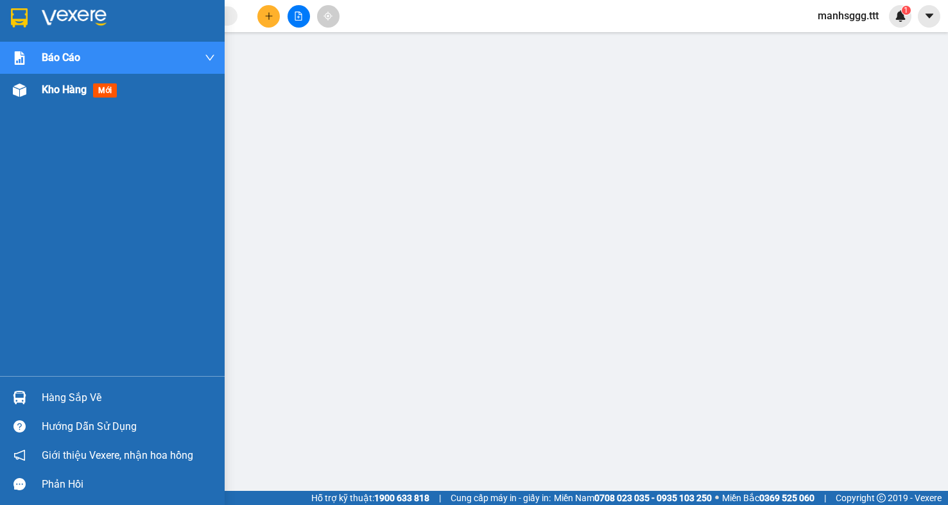
click at [29, 93] on div at bounding box center [19, 90] width 22 height 22
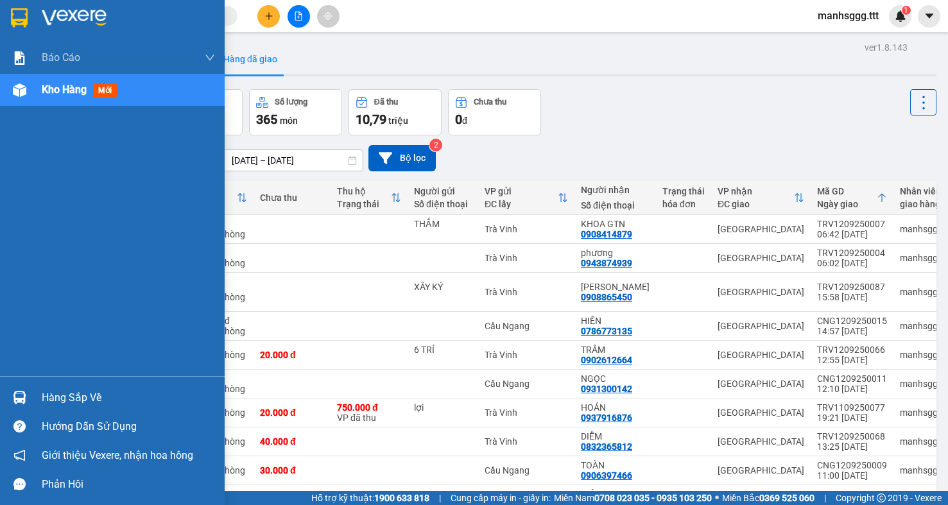
click at [67, 403] on div "Hàng sắp về" at bounding box center [128, 398] width 173 height 19
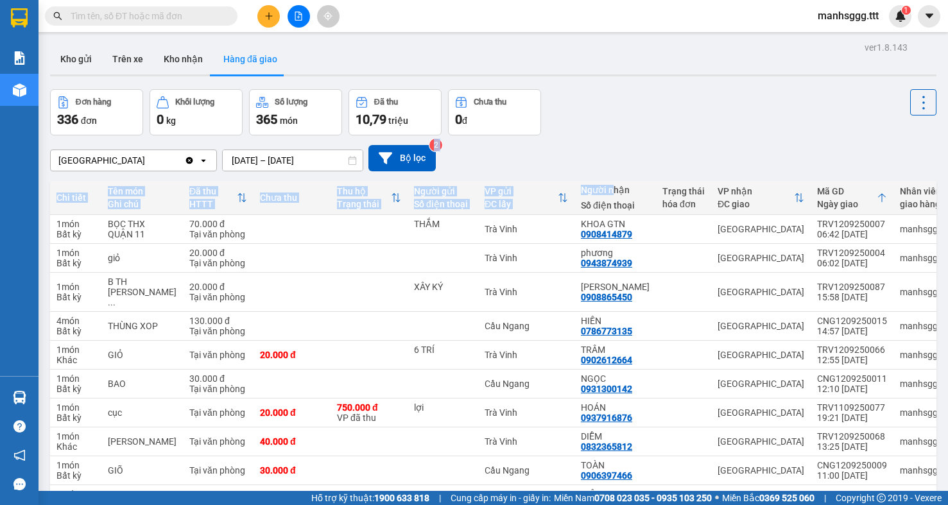
drag, startPoint x: 595, startPoint y: 184, endPoint x: 596, endPoint y: 176, distance: 8.4
click at [596, 180] on section "Kết quả [PERSON_NAME] ( 1290 ) Bộ lọc Mã ĐH Trạng thái Món hàng Thu hộ [PERSON_…" at bounding box center [474, 252] width 948 height 505
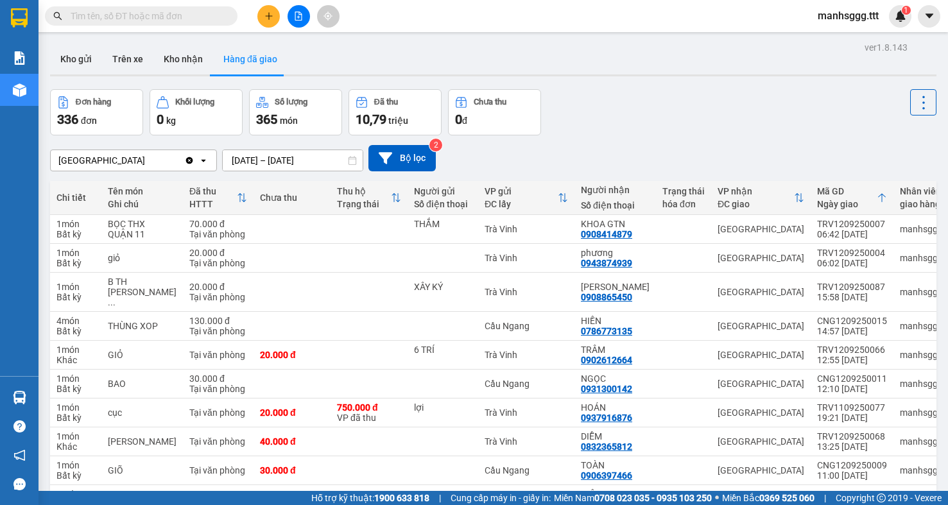
click at [637, 134] on div "Đơn hàng 336 đơn [PERSON_NAME] 0 kg Số [PERSON_NAME] 365 món Đã thu 10,79 [PERS…" at bounding box center [493, 112] width 887 height 46
click at [170, 53] on button "Kho nhận" at bounding box center [183, 59] width 60 height 31
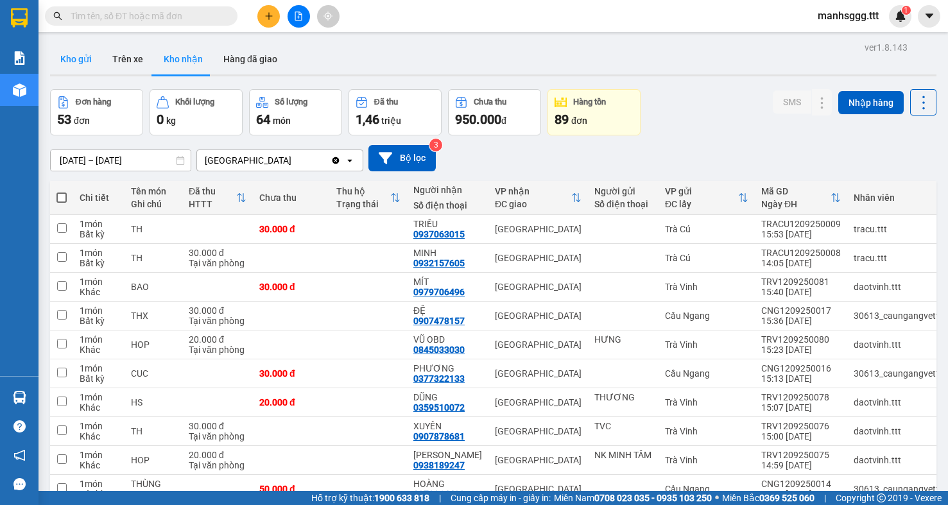
click at [80, 63] on button "Kho gửi" at bounding box center [76, 59] width 52 height 31
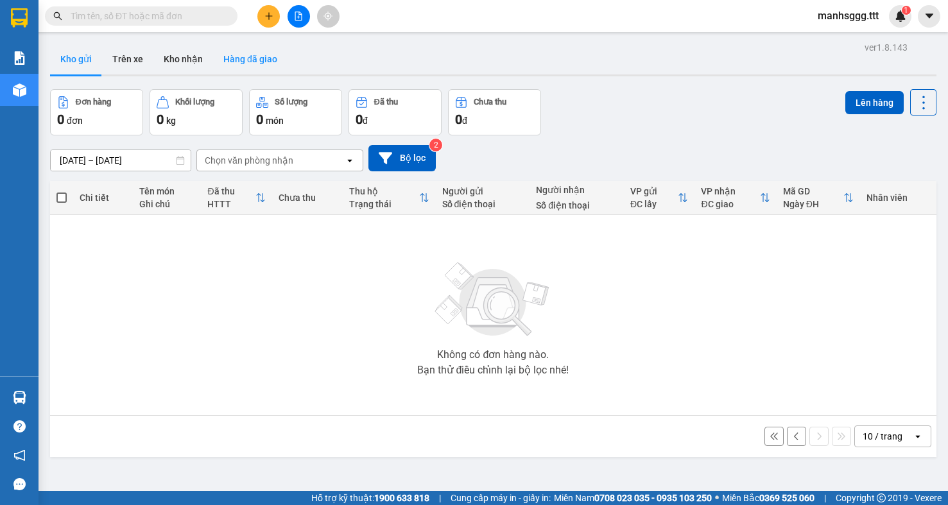
click at [246, 57] on button "Hàng đã giao" at bounding box center [250, 59] width 74 height 31
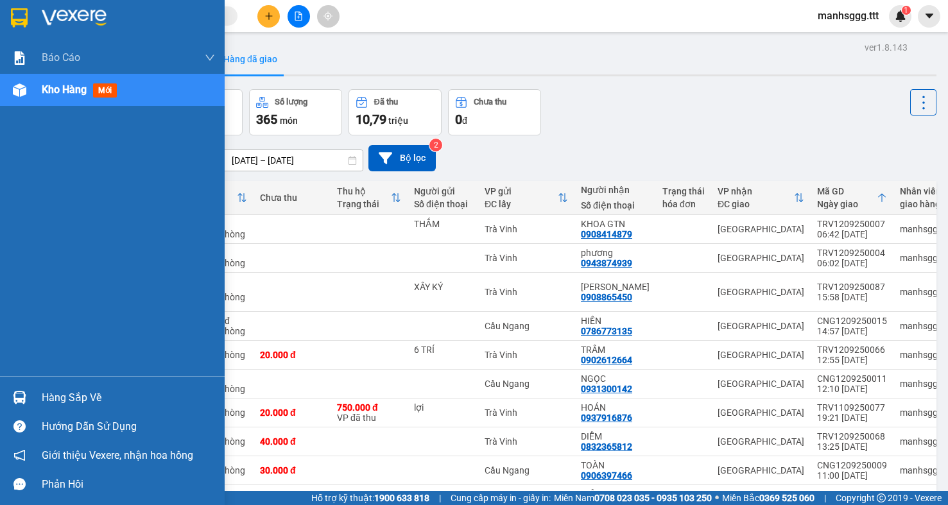
click at [72, 399] on div "Hàng sắp về" at bounding box center [128, 398] width 173 height 19
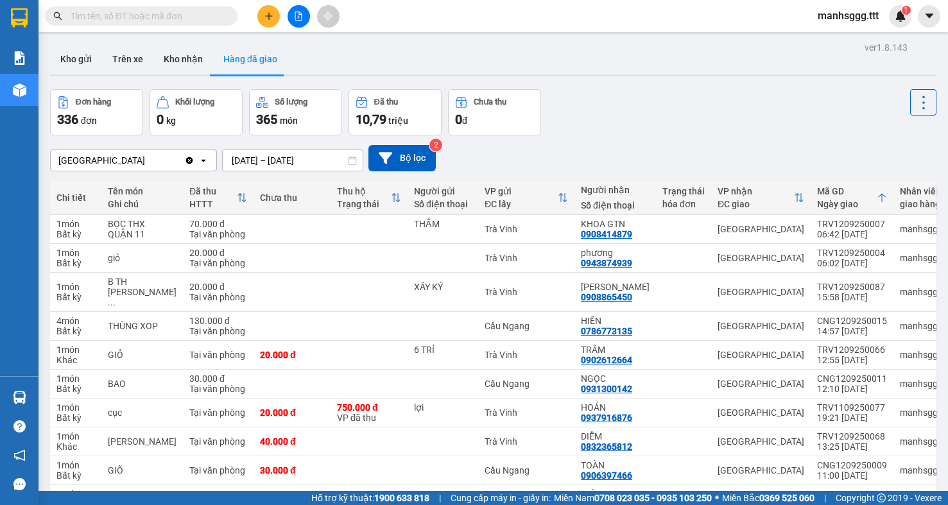
click at [679, 131] on section "Kết quả [PERSON_NAME] ( 1290 ) Bộ lọc Mã ĐH Trạng thái Món hàng Thu hộ [PERSON_…" at bounding box center [474, 252] width 948 height 505
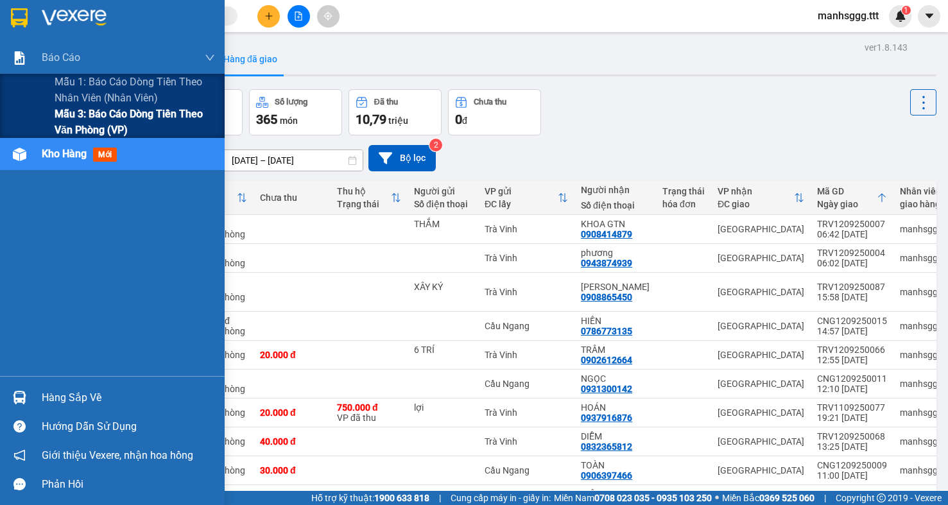
click at [63, 133] on span "Mẫu 3: Báo cáo dòng tiền theo văn phòng (VP)" at bounding box center [135, 122] width 161 height 32
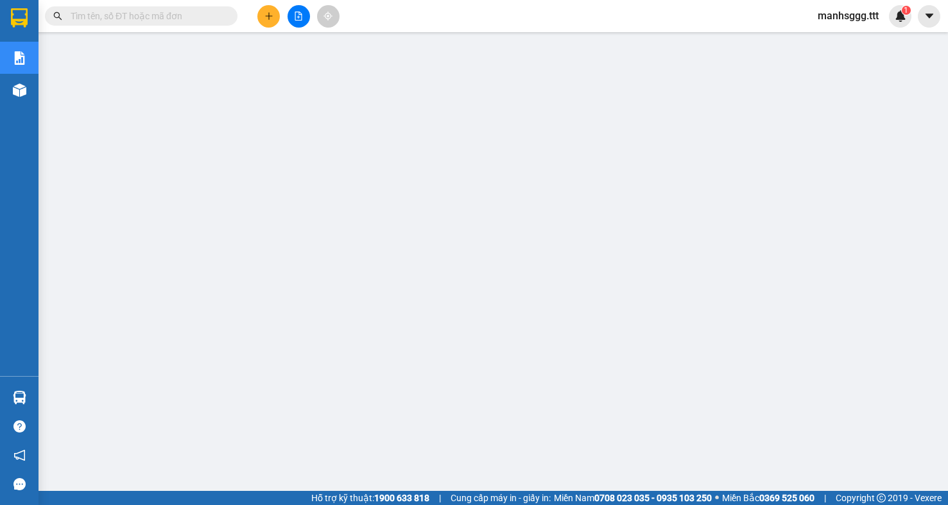
click at [846, 21] on span "manhsggg.ttt" at bounding box center [849, 16] width 82 height 16
click at [848, 37] on span "Đăng xuất" at bounding box center [853, 40] width 55 height 14
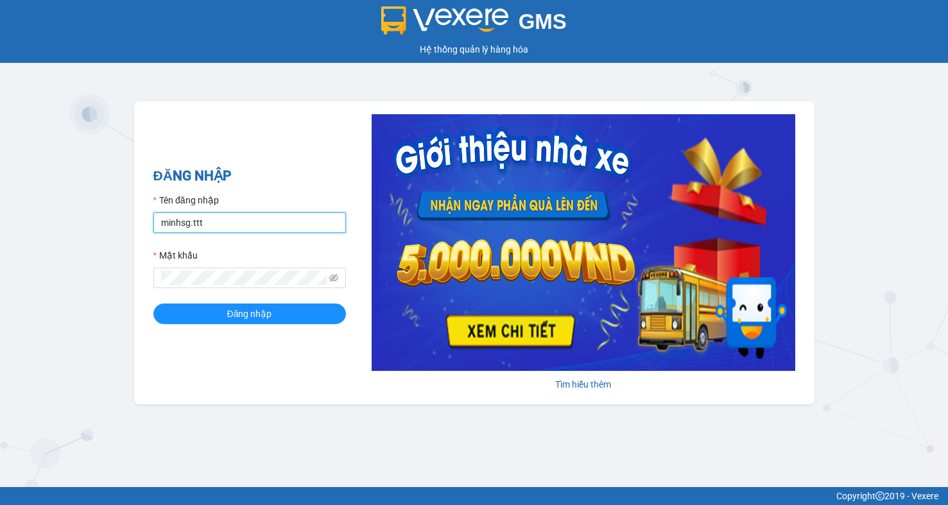
click at [238, 228] on input "minhsg.ttt" at bounding box center [249, 223] width 193 height 21
type input "manhsggg.ttt"
click at [331, 282] on icon "eye-invisible" at bounding box center [333, 278] width 9 height 9
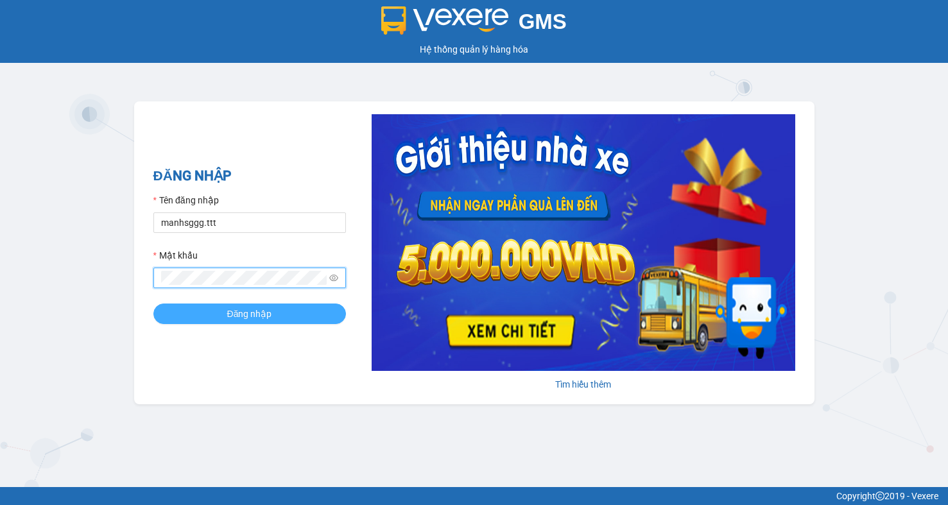
click at [241, 308] on span "Đăng nhập" at bounding box center [249, 314] width 45 height 14
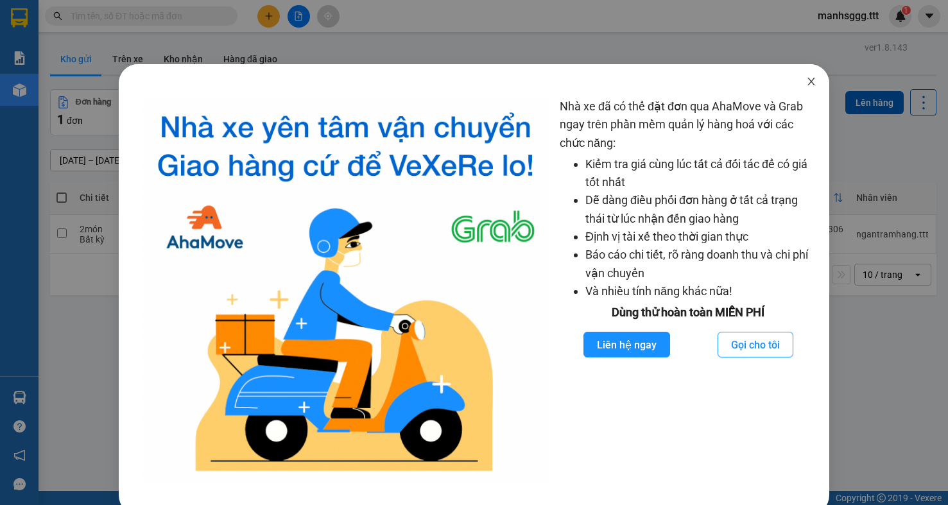
click at [807, 86] on icon "close" at bounding box center [812, 81] width 10 height 10
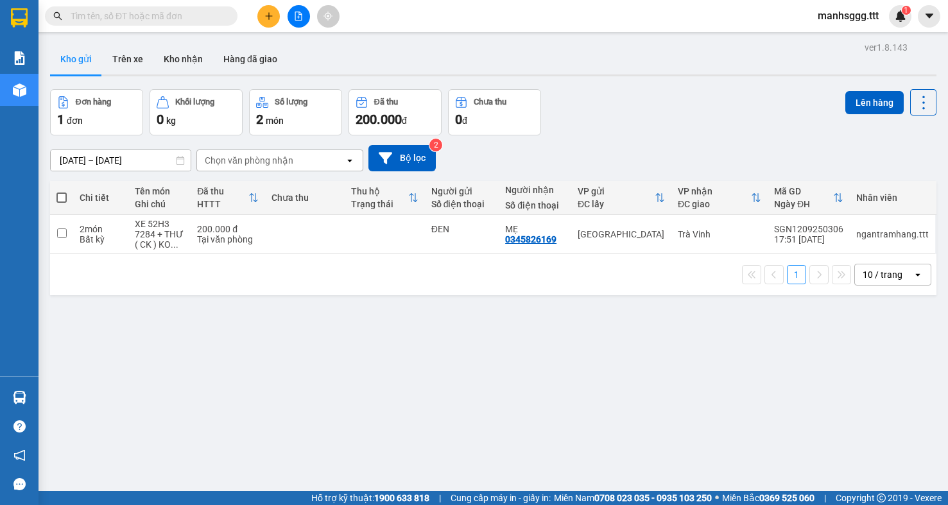
click at [181, 15] on input "text" at bounding box center [147, 16] width 152 height 14
click at [177, 18] on input "text" at bounding box center [147, 16] width 152 height 14
click at [150, 17] on input "text" at bounding box center [147, 16] width 152 height 14
click at [156, 15] on input "text" at bounding box center [147, 16] width 152 height 14
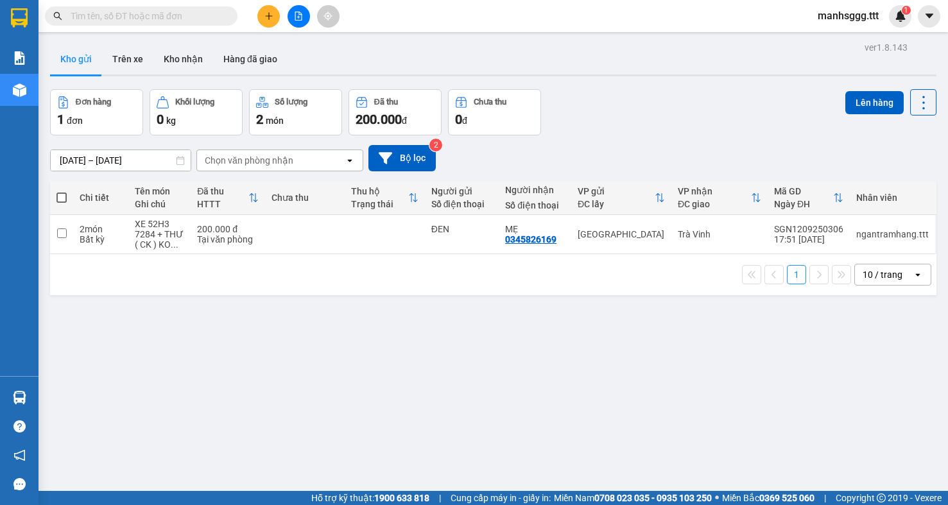
click at [156, 15] on input "text" at bounding box center [147, 16] width 152 height 14
click at [155, 15] on input "text" at bounding box center [147, 16] width 152 height 14
click at [141, 17] on input "text" at bounding box center [147, 16] width 152 height 14
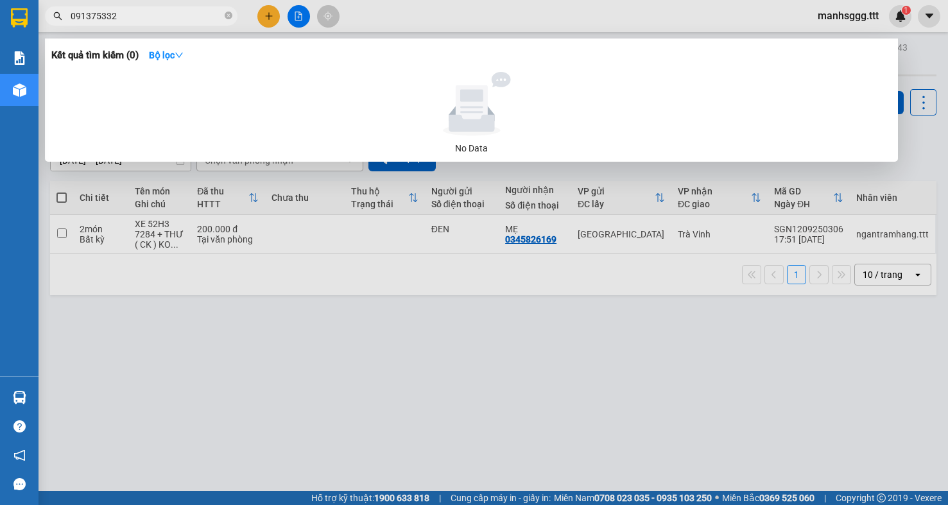
type input "0913753324"
click at [227, 15] on icon "close-circle" at bounding box center [229, 16] width 8 height 8
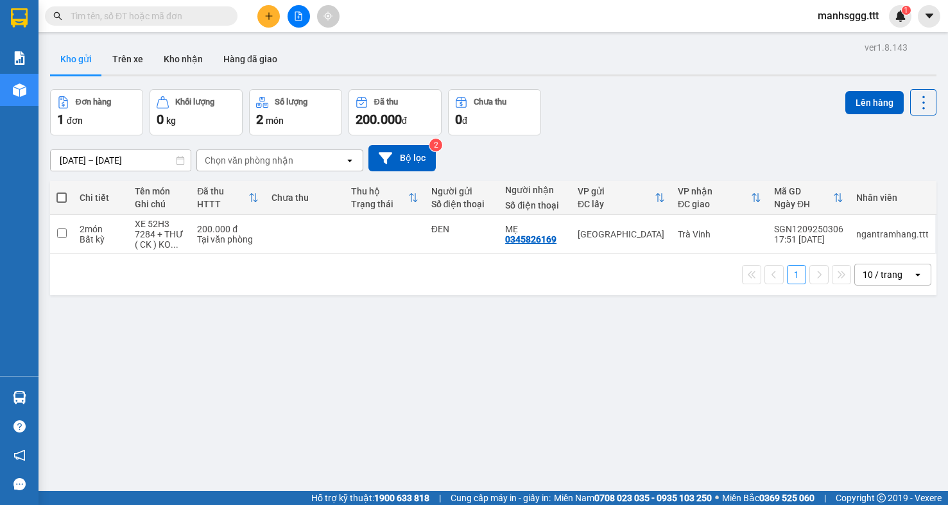
click at [89, 17] on input "text" at bounding box center [147, 16] width 152 height 14
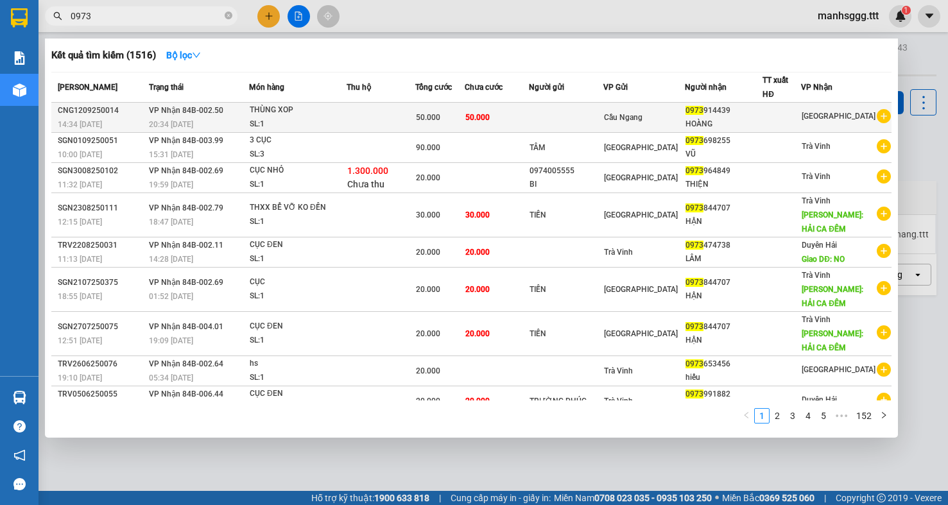
type input "0973"
click at [685, 119] on div "Cầu Ngang" at bounding box center [644, 117] width 80 height 14
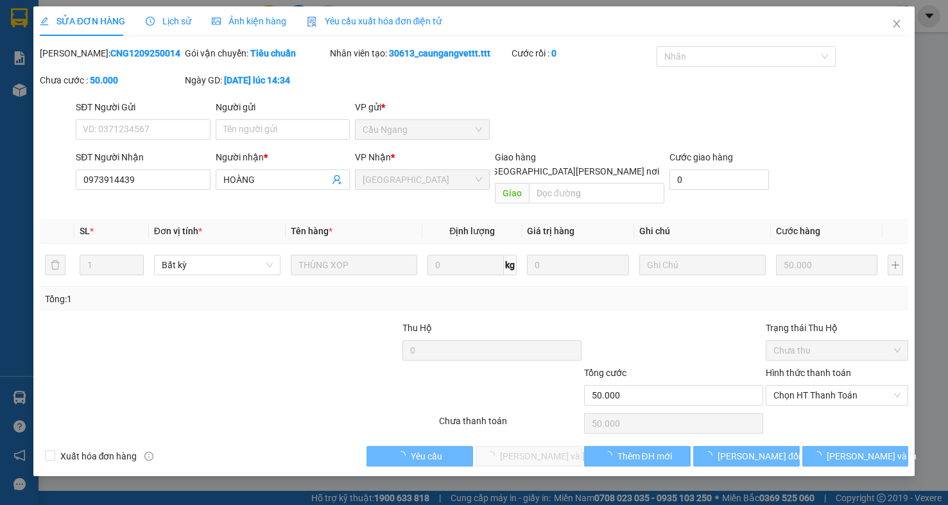
type input "0973914439"
type input "HOÀNG"
type input "50.000"
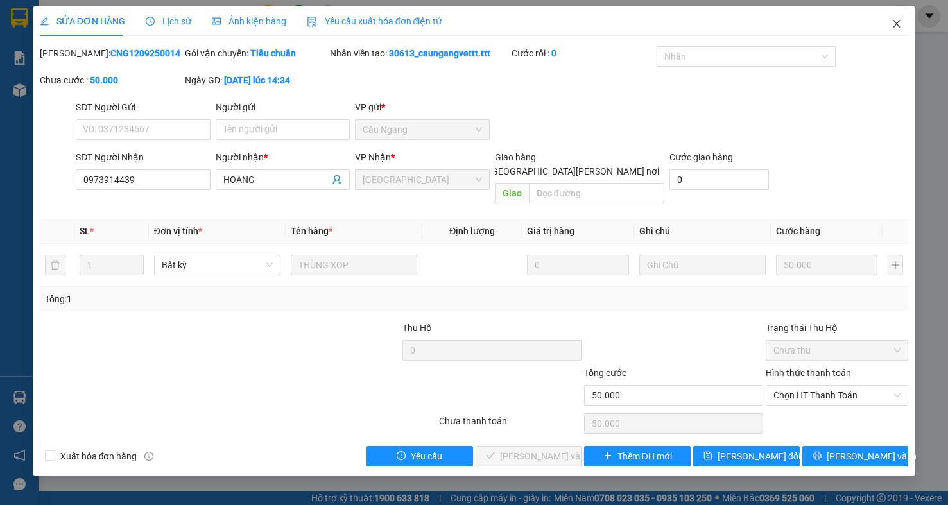
click at [899, 26] on icon "close" at bounding box center [897, 24] width 7 height 8
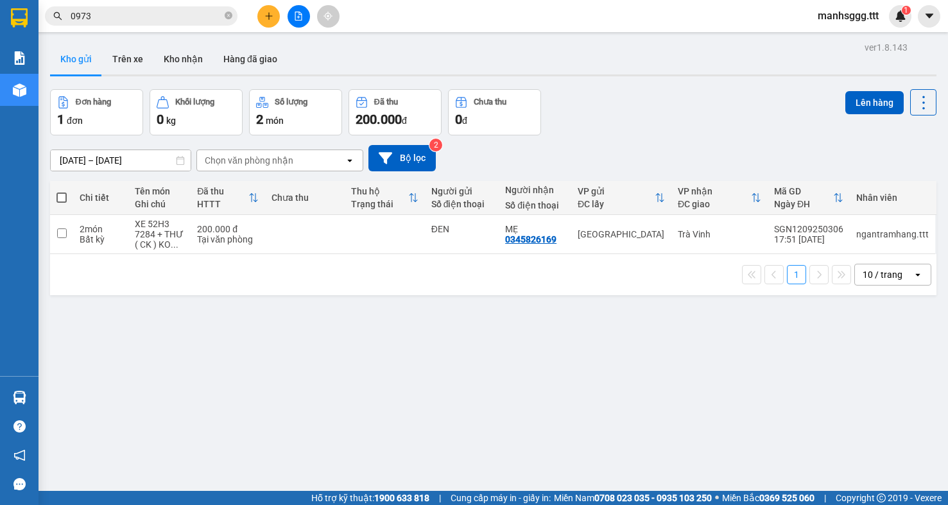
click at [132, 17] on input "0973" at bounding box center [147, 16] width 152 height 14
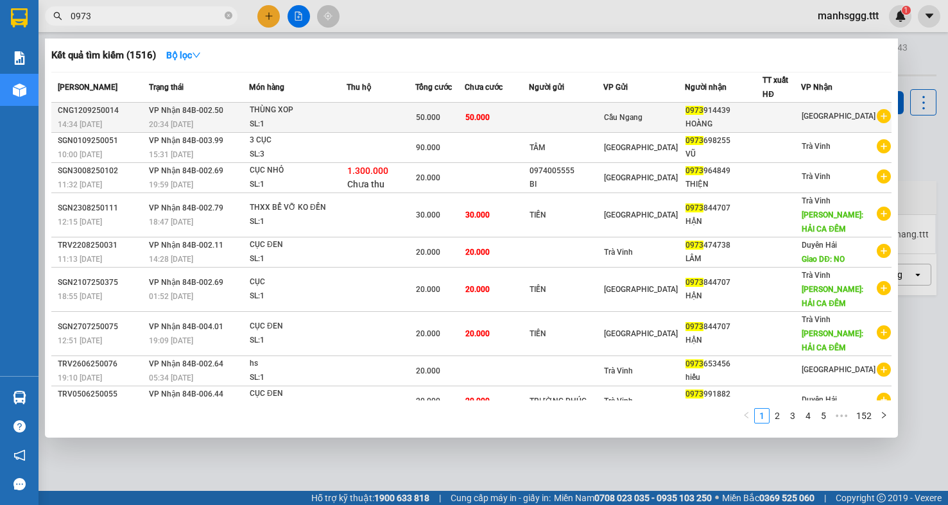
click at [692, 121] on td "0973 914439 HOÀNG" at bounding box center [724, 118] width 78 height 30
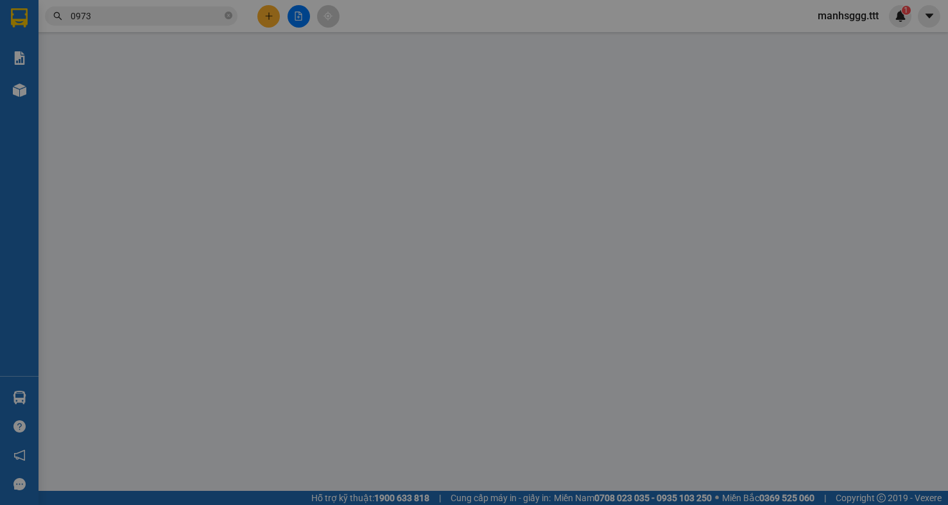
type input "0973914439"
type input "HOÀNG"
type input "50.000"
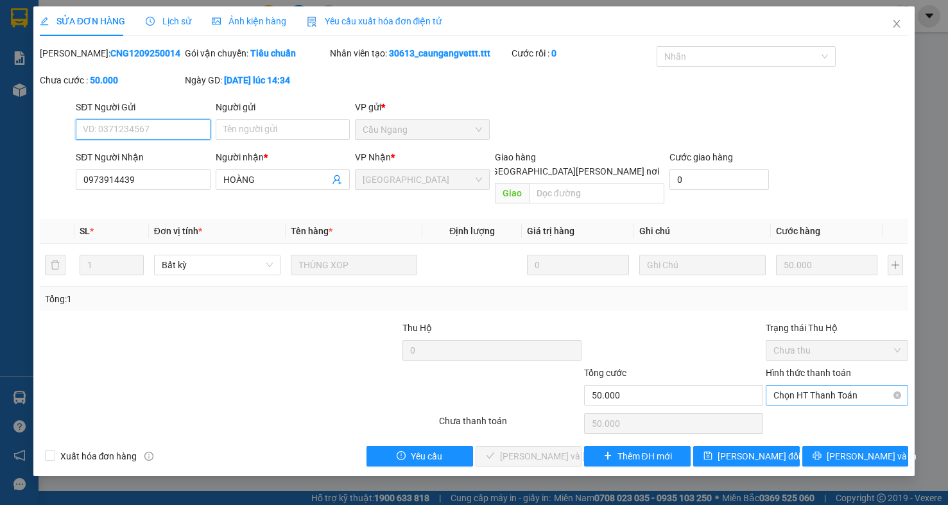
click at [838, 386] on span "Chọn HT Thanh Toán" at bounding box center [837, 395] width 127 height 19
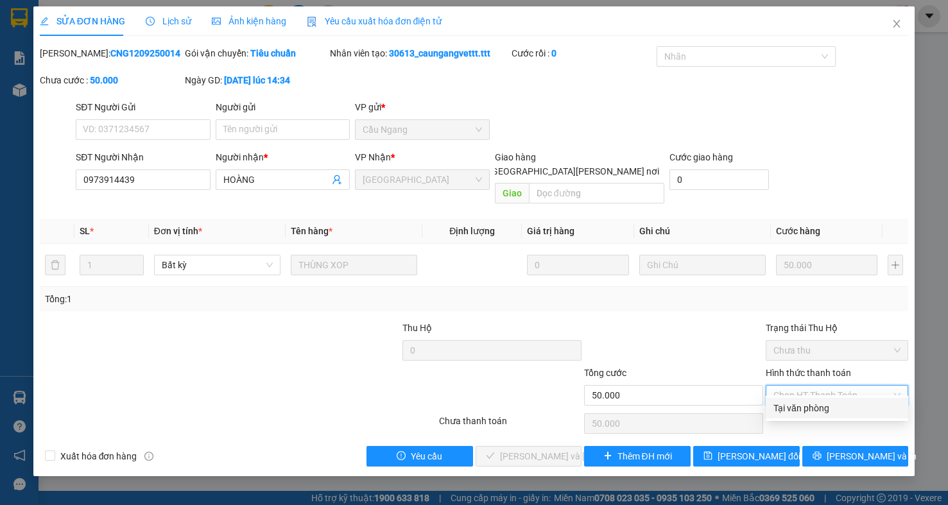
click at [823, 410] on div "Tại văn phòng" at bounding box center [837, 408] width 127 height 14
type input "0"
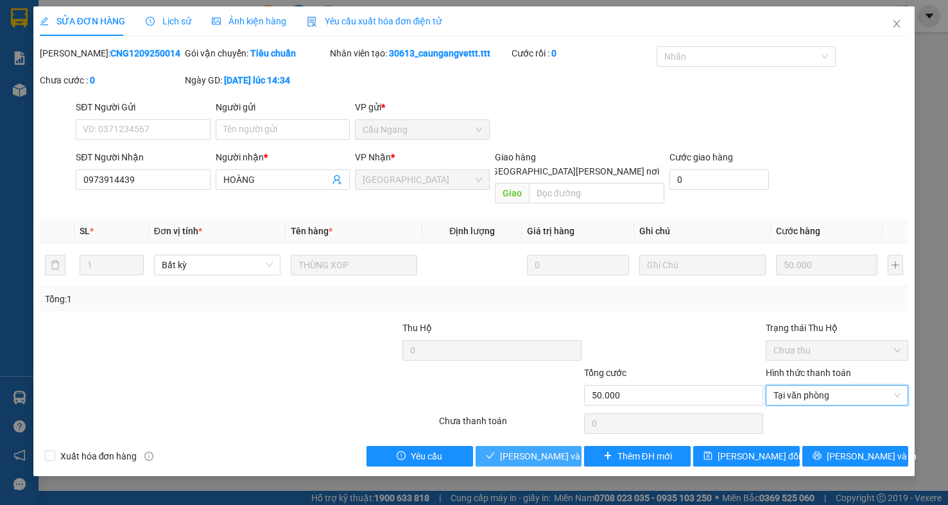
click at [536, 450] on span "[PERSON_NAME] và [PERSON_NAME] hàng" at bounding box center [586, 457] width 173 height 14
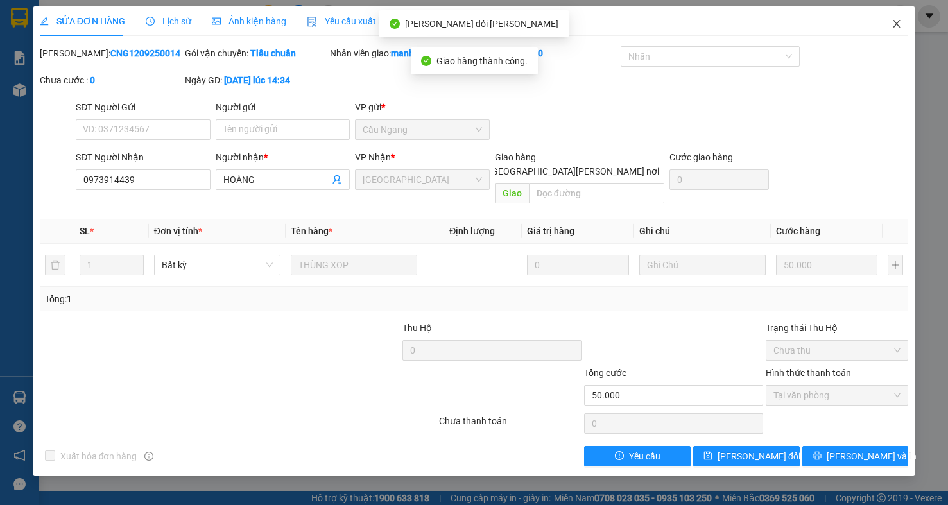
click at [896, 26] on icon "close" at bounding box center [897, 24] width 7 height 8
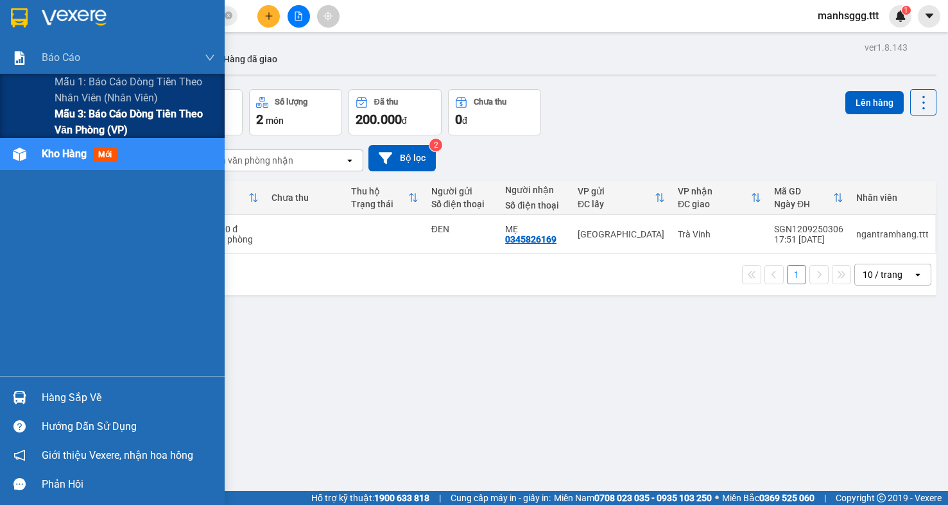
click at [95, 121] on span "Mẫu 3: Báo cáo dòng tiền theo văn phòng (VP)" at bounding box center [135, 122] width 161 height 32
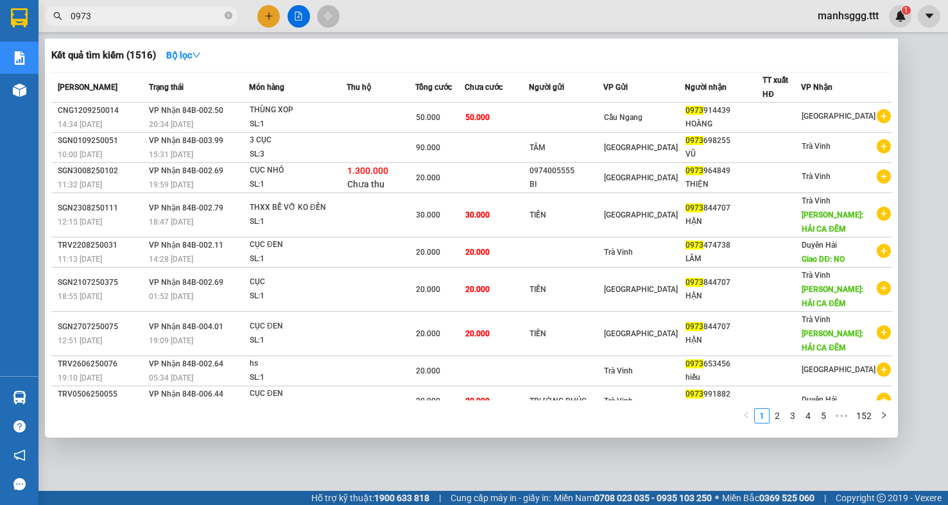
click at [114, 17] on input "0973" at bounding box center [147, 16] width 152 height 14
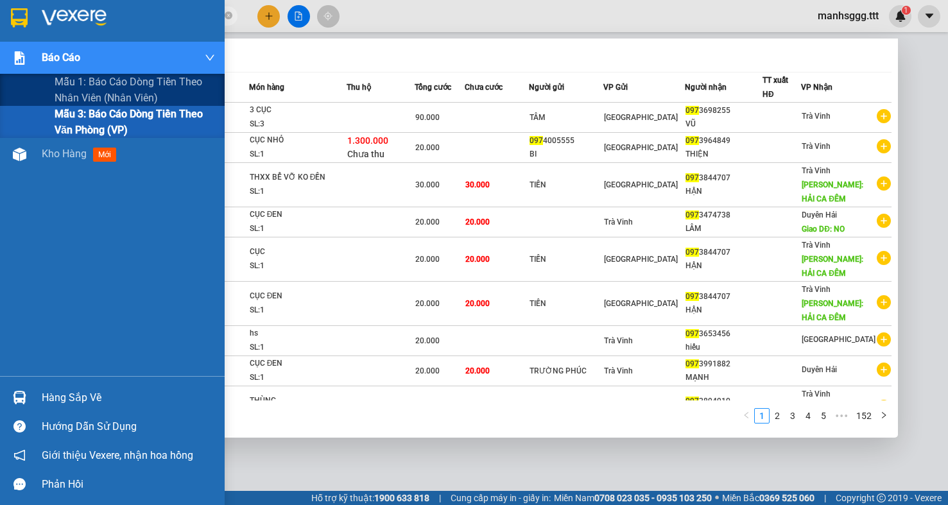
type input "0"
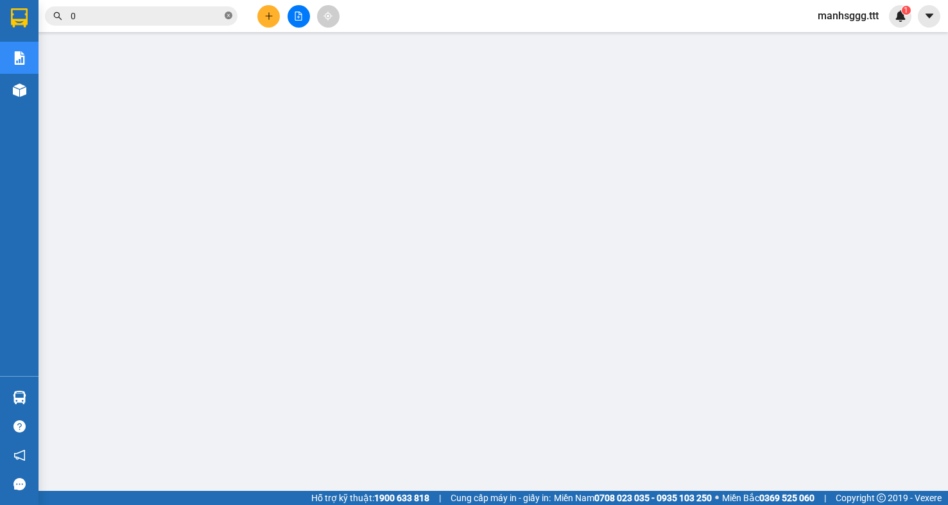
click at [227, 19] on icon "close-circle" at bounding box center [229, 16] width 8 height 8
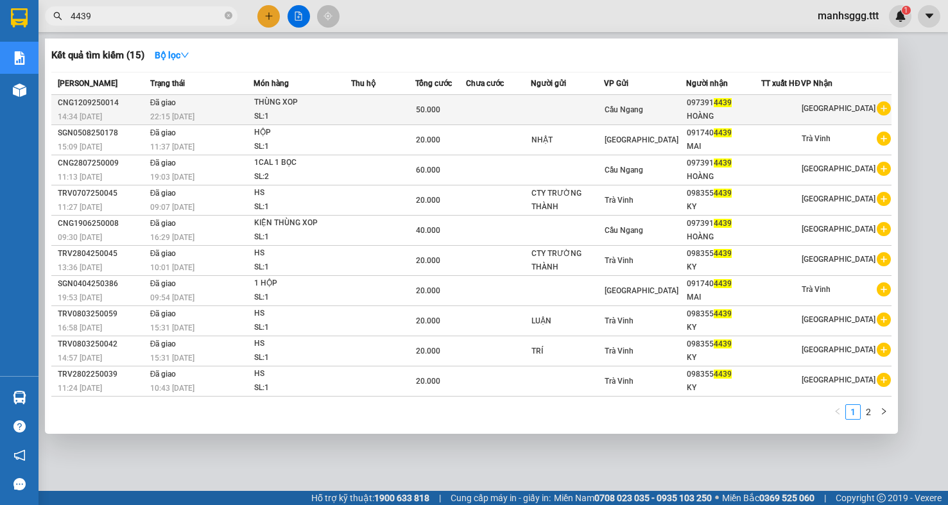
type input "4439"
click at [366, 125] on td at bounding box center [383, 110] width 64 height 30
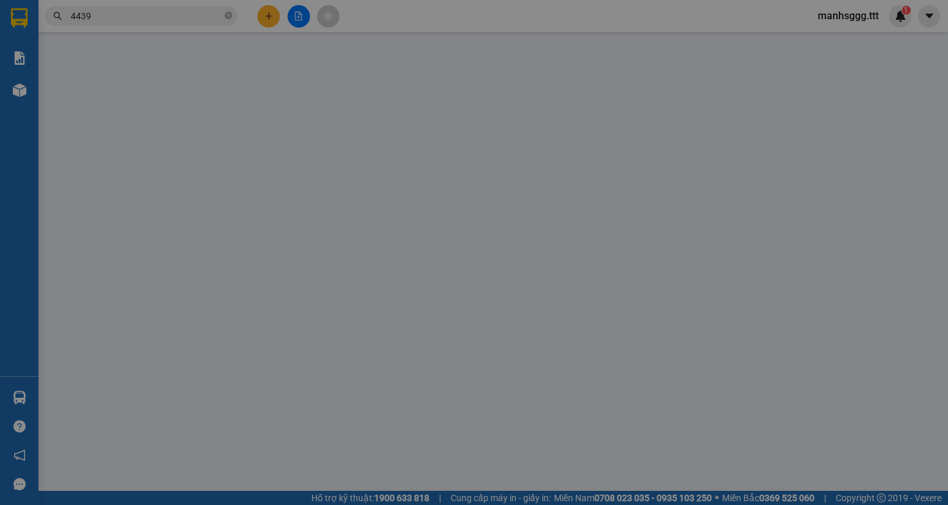
type input "0973914439"
type input "HOÀNG"
type input "50.000"
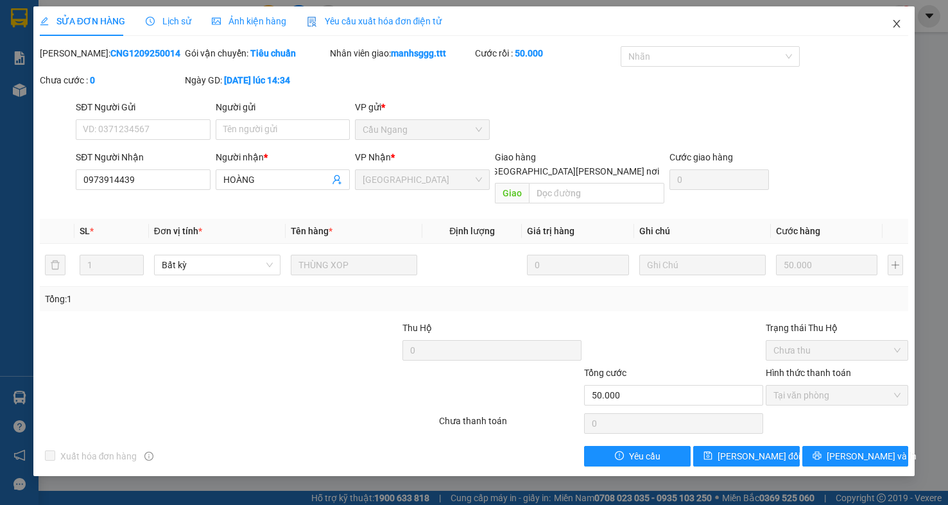
click at [900, 25] on icon "close" at bounding box center [897, 24] width 10 height 10
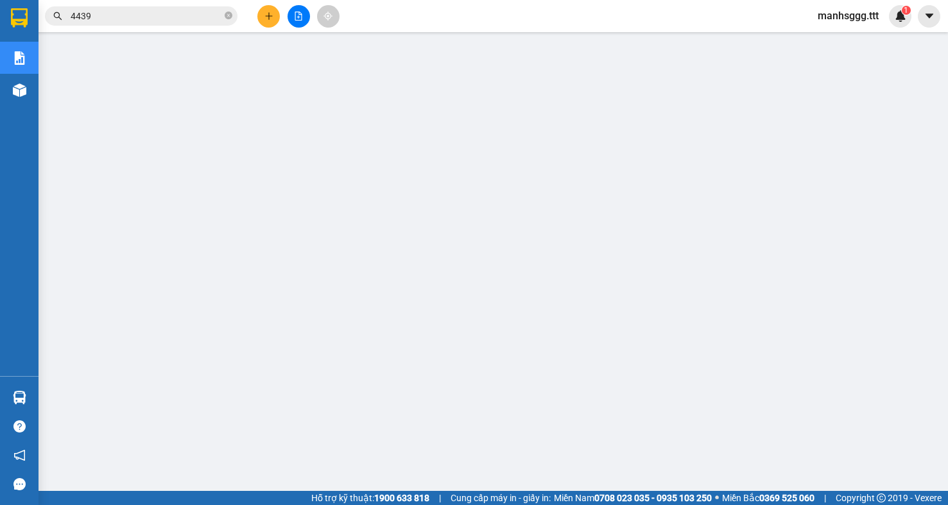
click at [867, 21] on span "manhsggg.ttt" at bounding box center [849, 16] width 82 height 16
click at [846, 44] on span "Đăng xuất" at bounding box center [853, 40] width 55 height 14
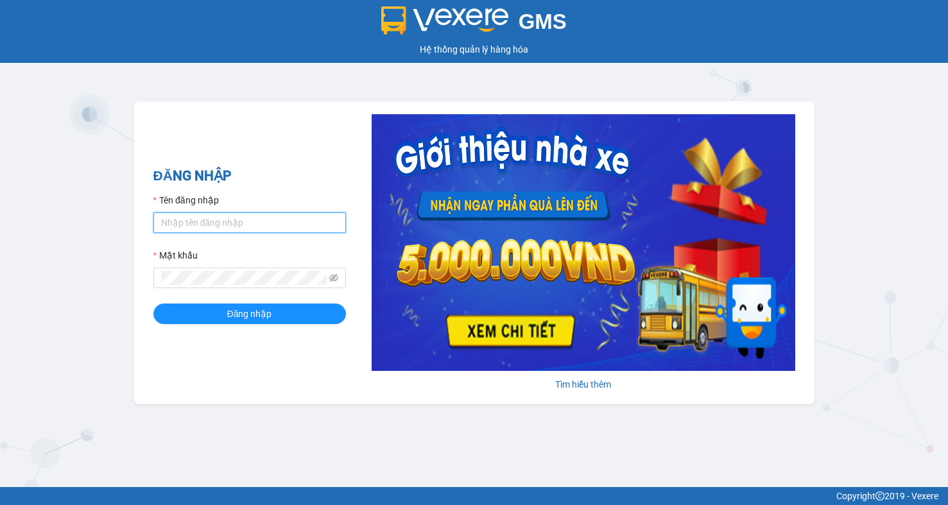
type input "minhsg.ttt"
click at [174, 411] on div "GMS Hệ thống quản lý hàng hóa ĐĂNG NHẬP Tên đăng nhập minhsg.ttt Mật khẩu Đăng …" at bounding box center [474, 243] width 948 height 487
